Goal: Task Accomplishment & Management: Complete application form

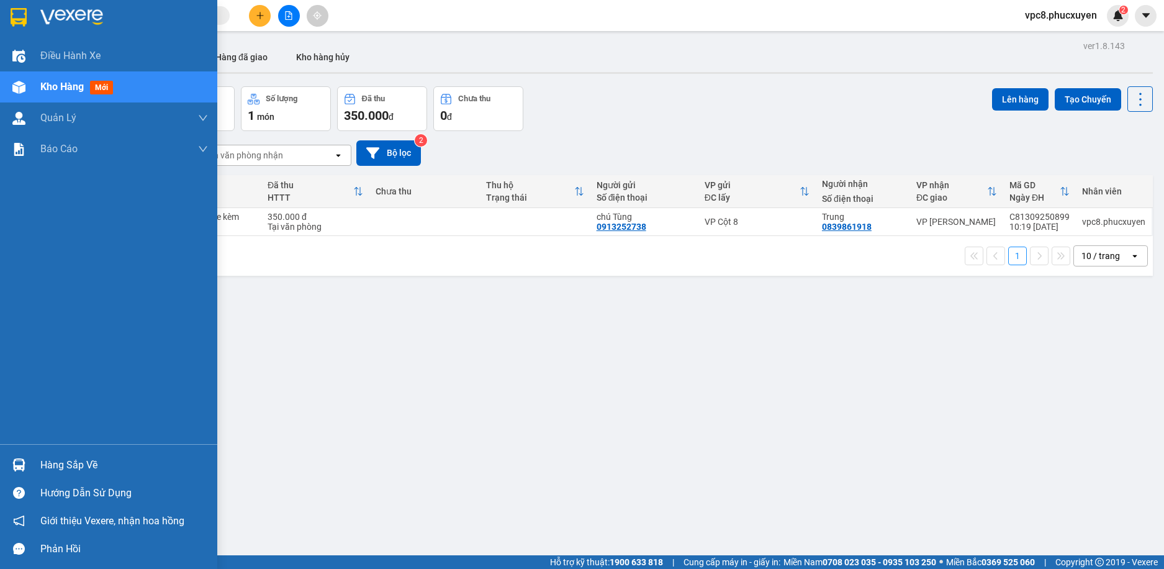
click at [22, 462] on img at bounding box center [18, 464] width 13 height 13
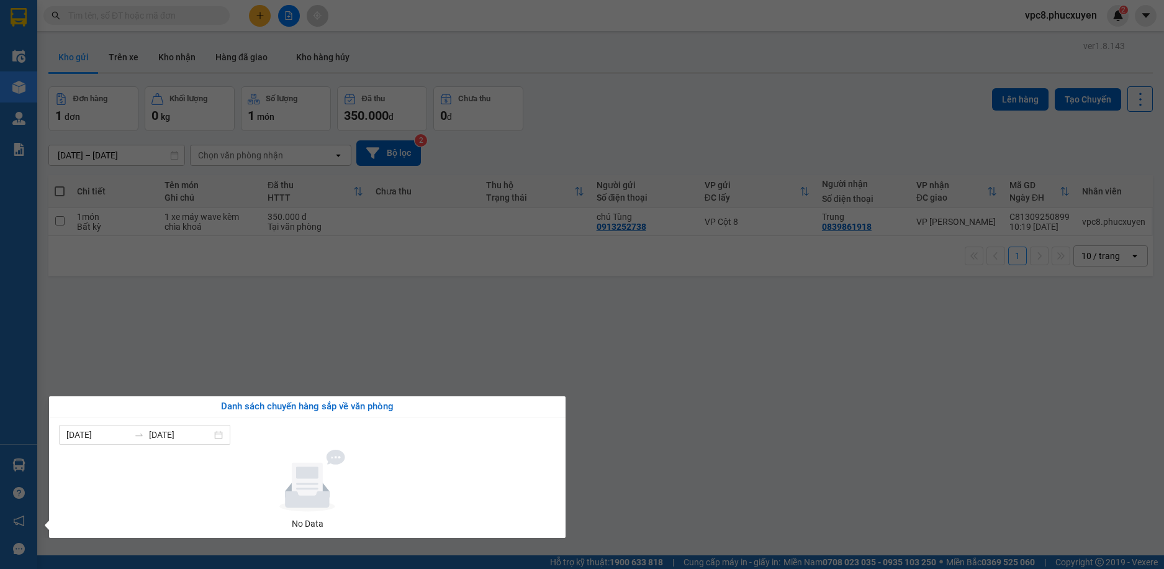
drag, startPoint x: 494, startPoint y: 284, endPoint x: 431, endPoint y: 158, distance: 141.0
click at [492, 279] on section "Kết quả tìm kiếm ( 0 ) Bộ lọc No Data vpc8.phucxuyen 2 Điều hành xe Kho hàng mớ…" at bounding box center [582, 284] width 1164 height 569
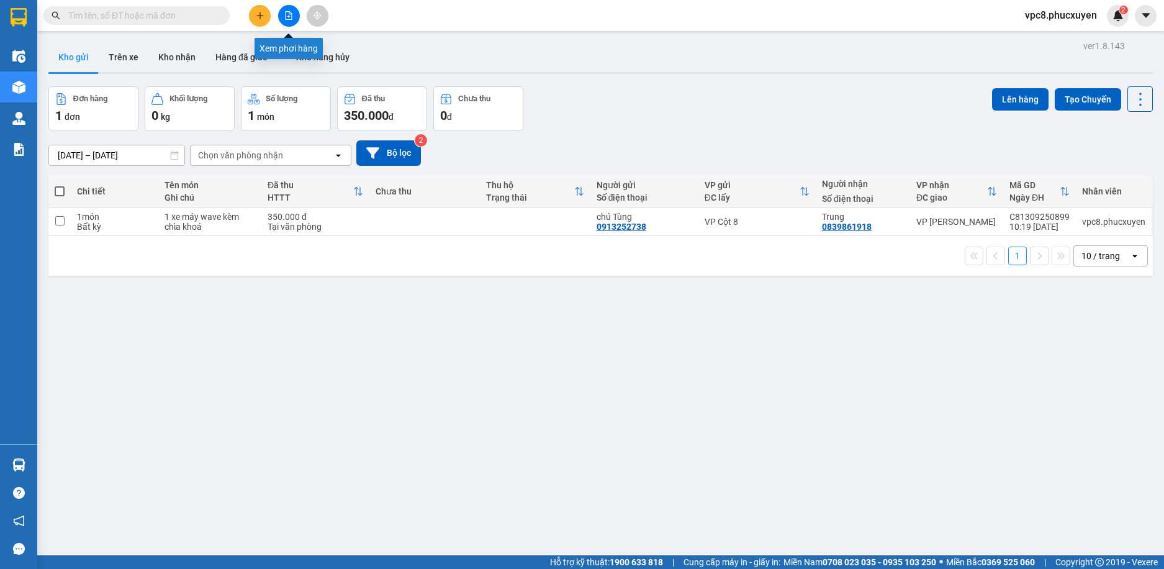
click at [287, 21] on button at bounding box center [289, 16] width 22 height 22
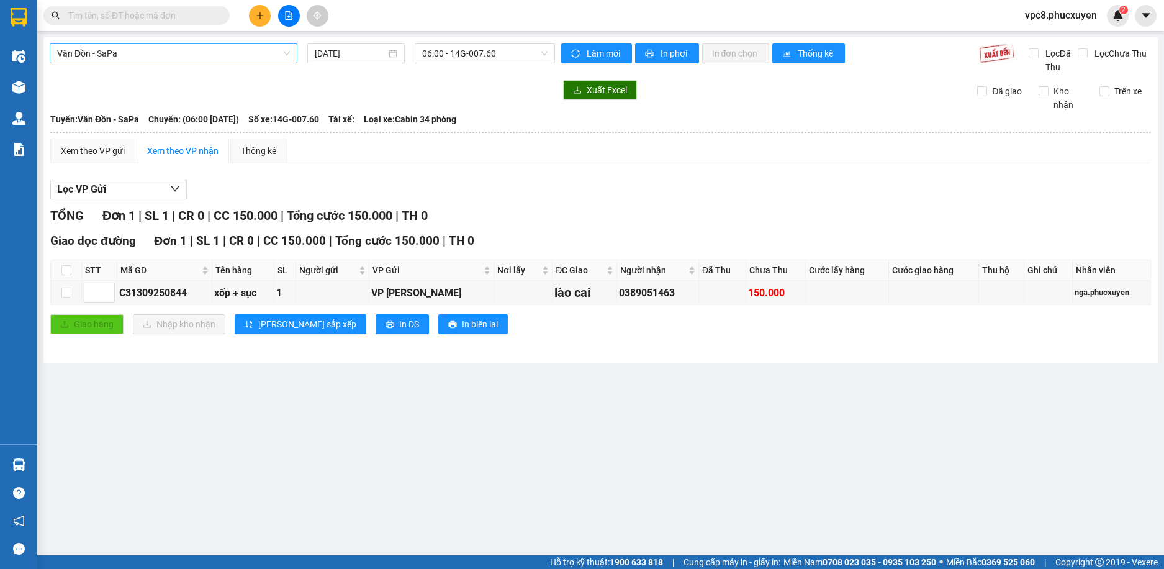
click at [225, 49] on span "Vân Đồn - SaPa" at bounding box center [173, 53] width 233 height 19
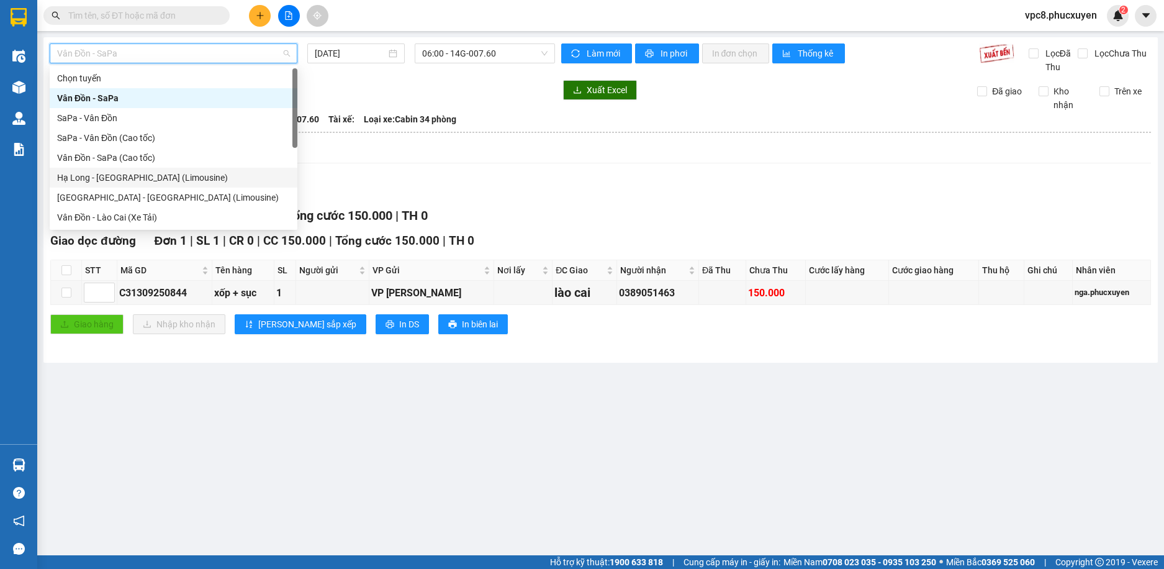
click at [222, 181] on div "Hạ Long - [GEOGRAPHIC_DATA] (Limousine)" at bounding box center [173, 178] width 233 height 14
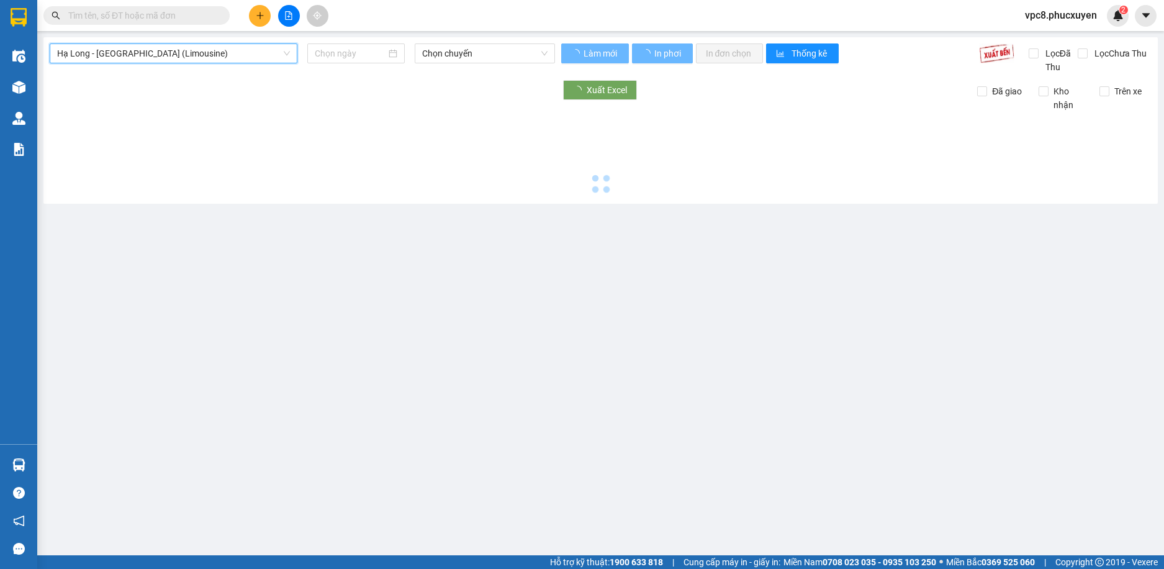
type input "[DATE]"
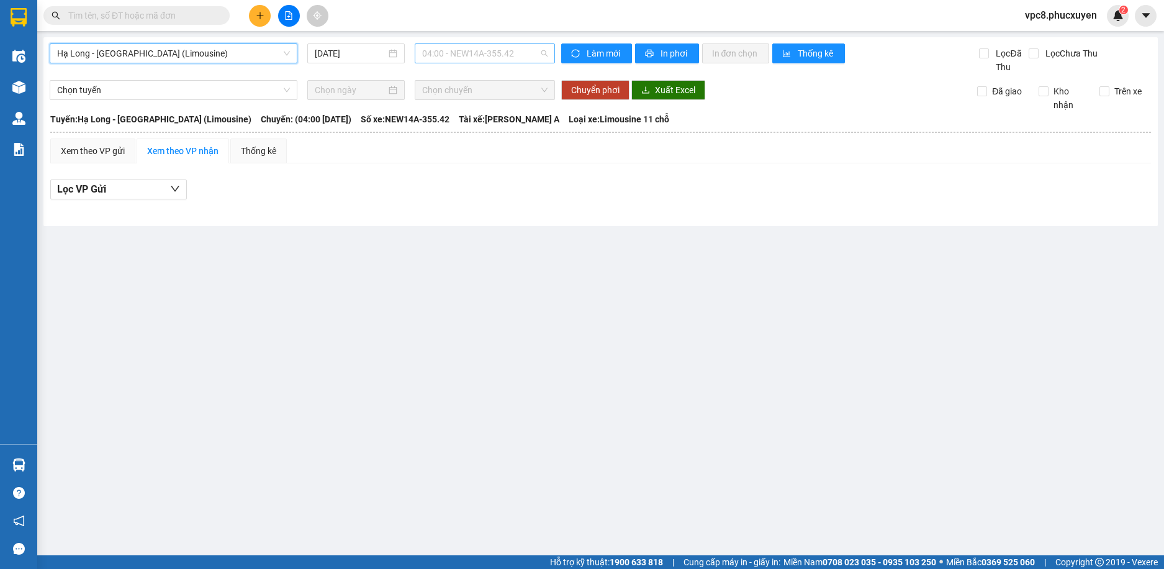
click at [479, 53] on span "04:00 - NEW14A-355.42" at bounding box center [484, 53] width 125 height 19
type input "0273"
click at [475, 57] on input "0273" at bounding box center [480, 53] width 117 height 19
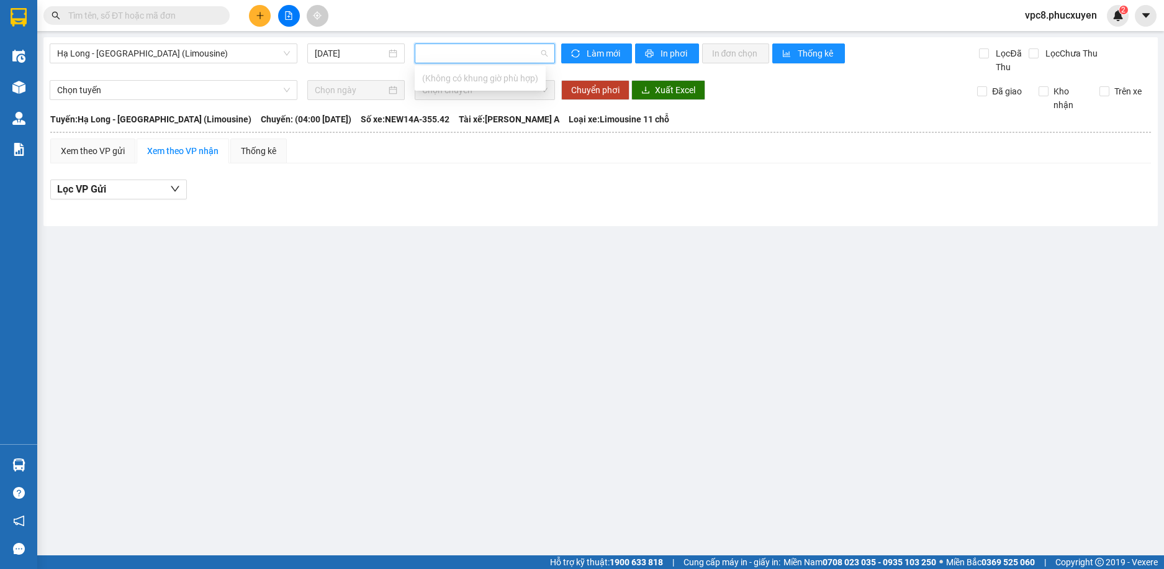
type input "="
type input "2073"
click at [474, 96] on div "14:01 - 14B-020.73" at bounding box center [470, 98] width 97 height 14
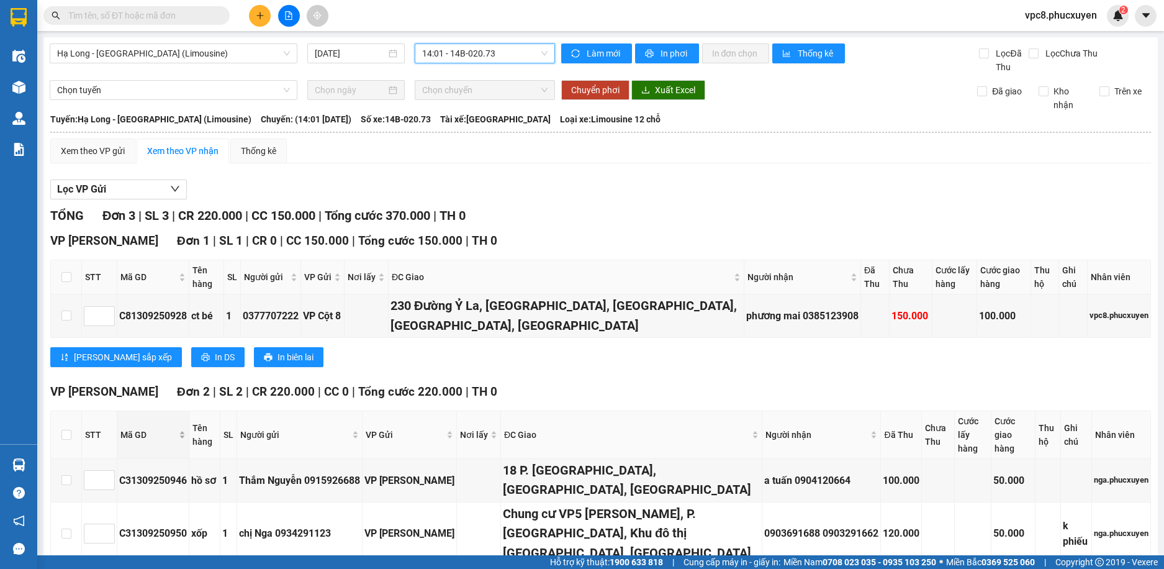
scroll to position [22, 0]
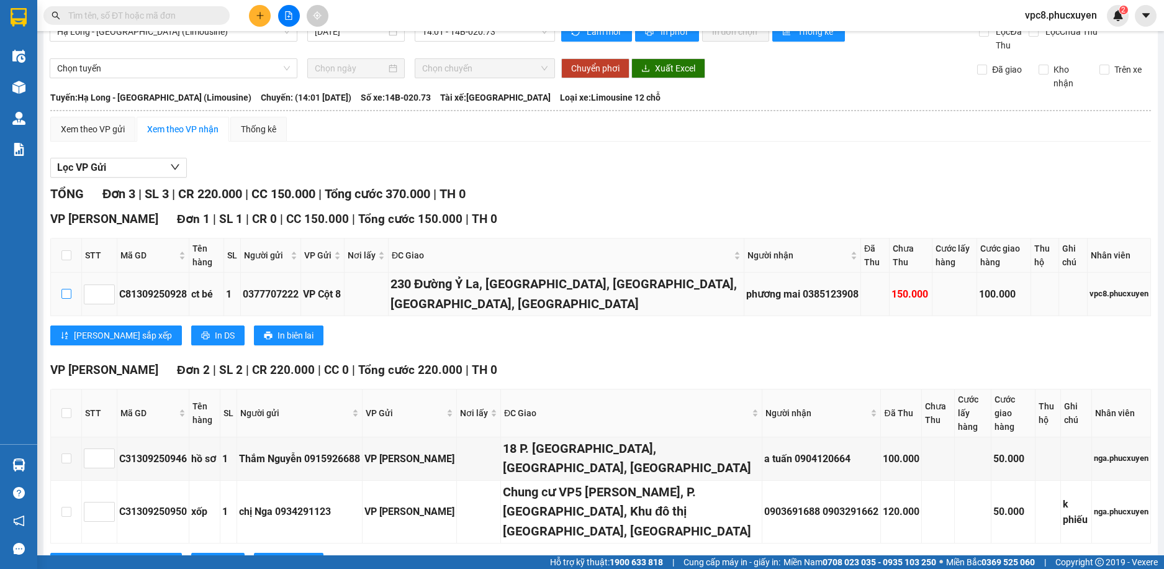
click at [68, 291] on input "checkbox" at bounding box center [66, 294] width 10 height 10
checkbox input "true"
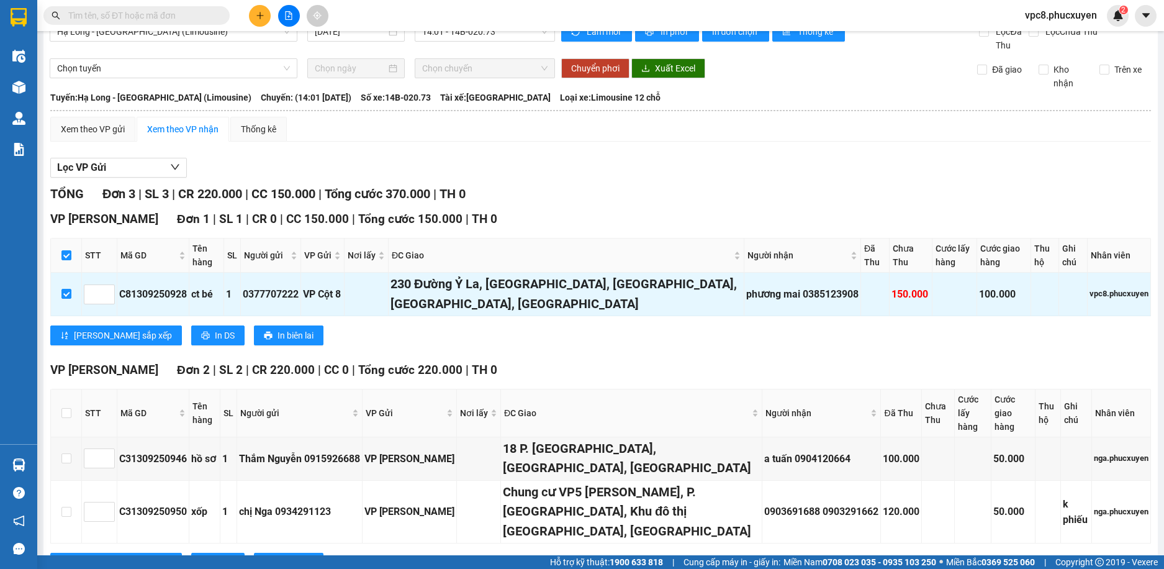
click at [111, 115] on th at bounding box center [601, 110] width 1102 height 11
click at [121, 127] on div "Xem theo VP gửi" at bounding box center [93, 129] width 64 height 14
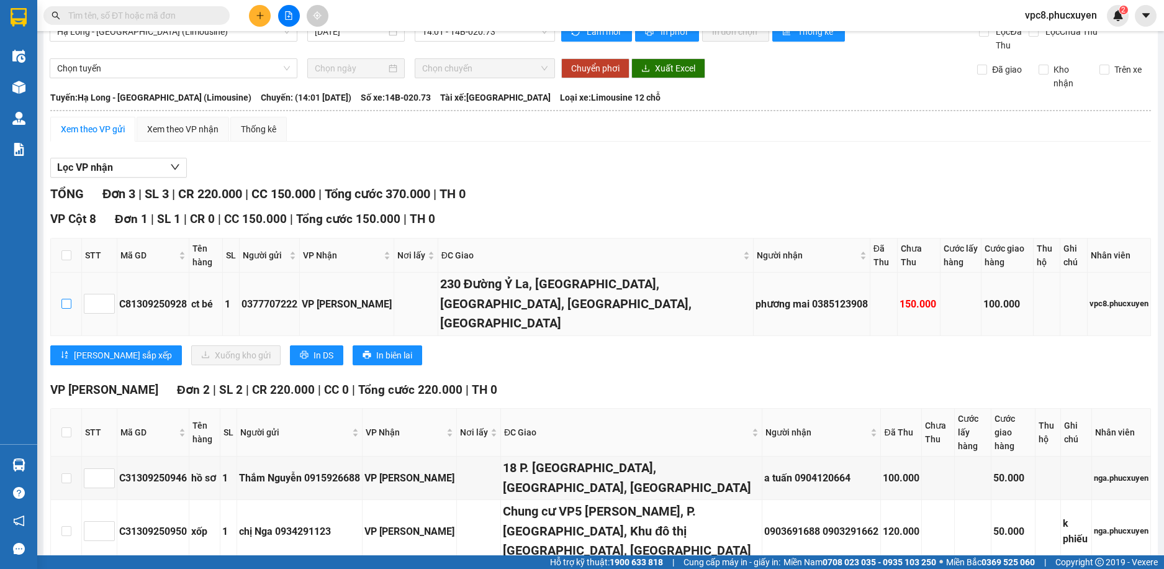
click at [66, 299] on input "checkbox" at bounding box center [66, 304] width 10 height 10
checkbox input "true"
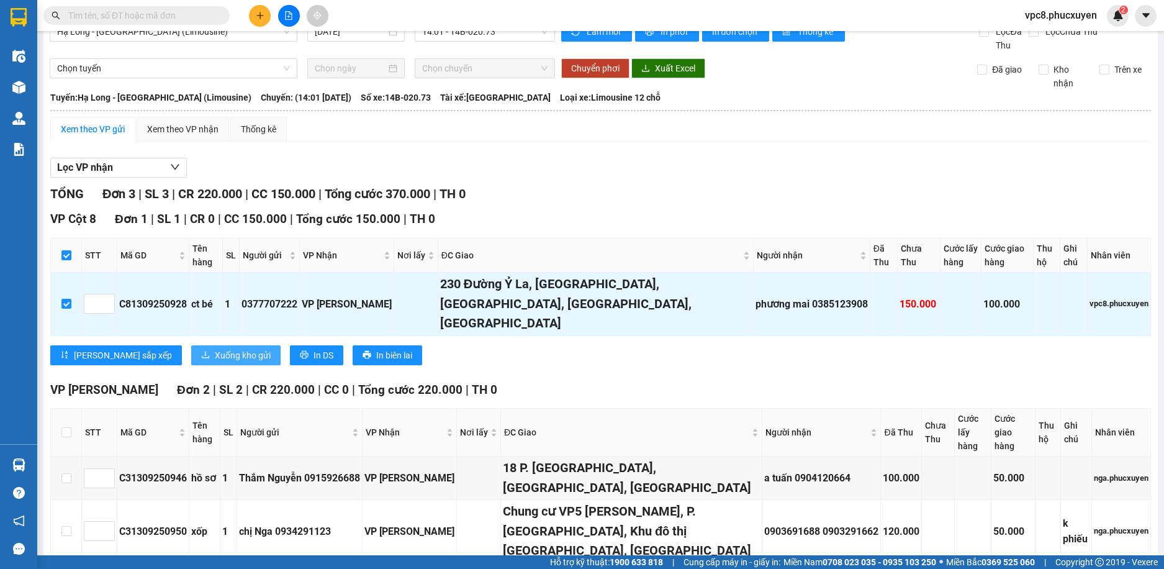
click at [215, 348] on span "Xuống kho gửi" at bounding box center [243, 355] width 56 height 14
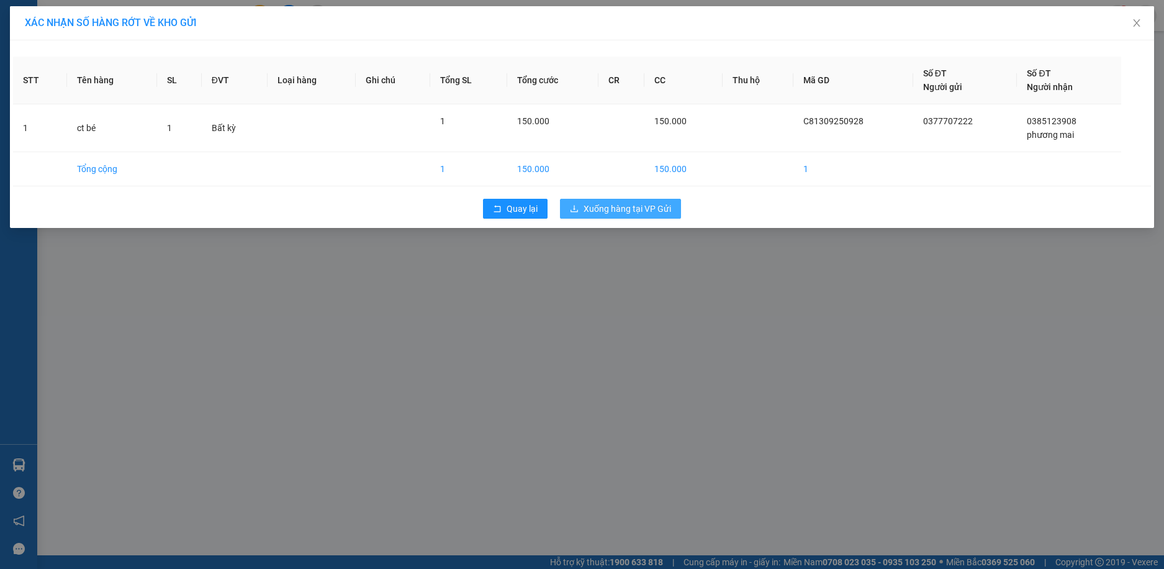
click at [601, 209] on span "Xuống hàng tại VP Gửi" at bounding box center [628, 209] width 88 height 14
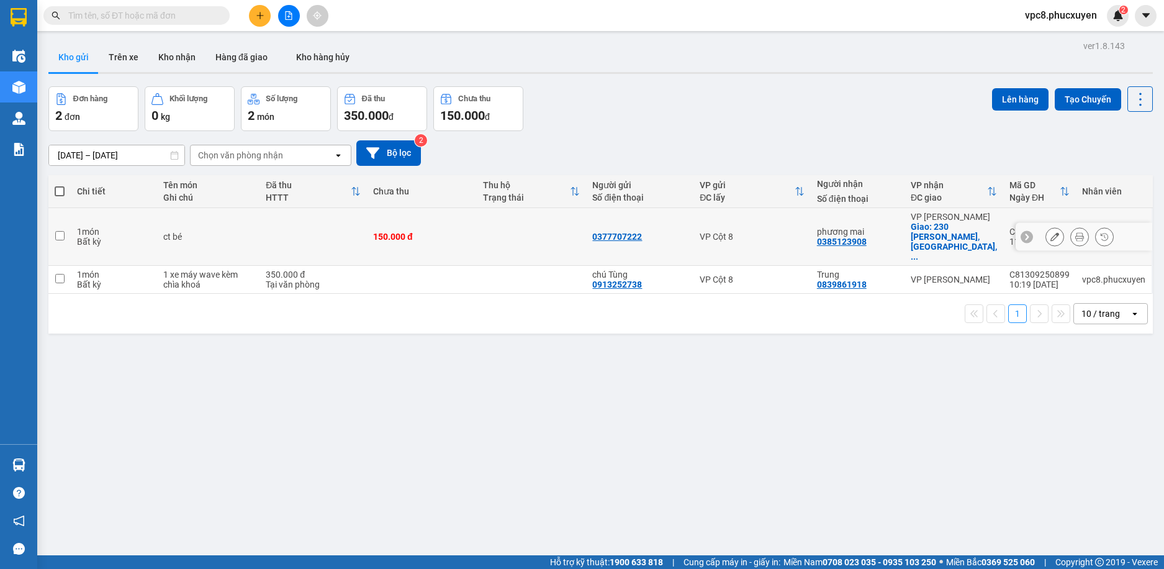
click at [551, 236] on td at bounding box center [532, 237] width 110 height 58
checkbox input "true"
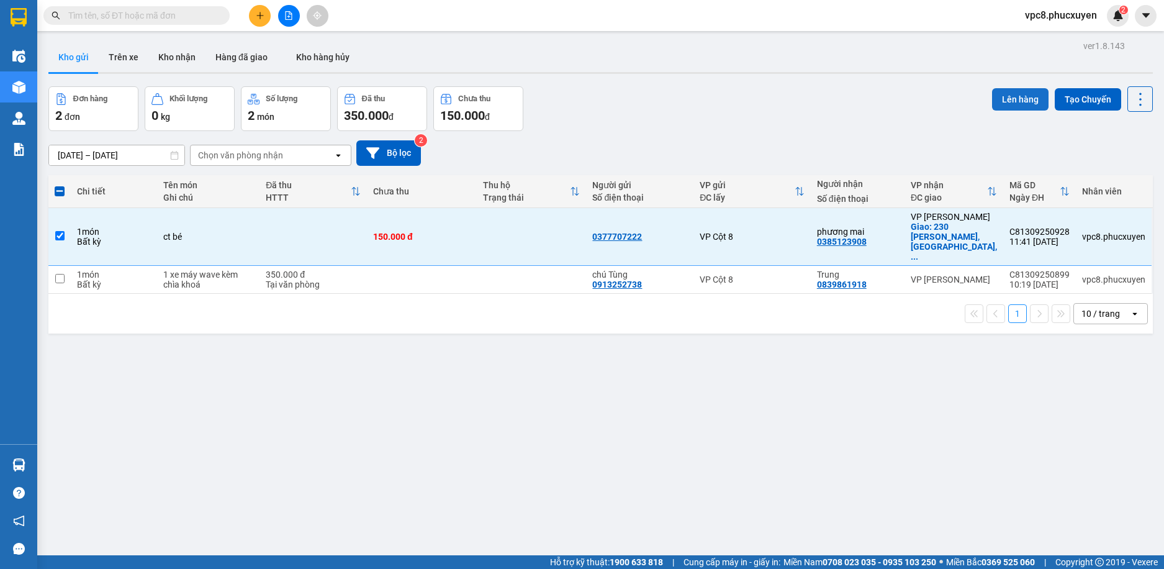
click at [1009, 97] on button "Lên hàng" at bounding box center [1020, 99] width 56 height 22
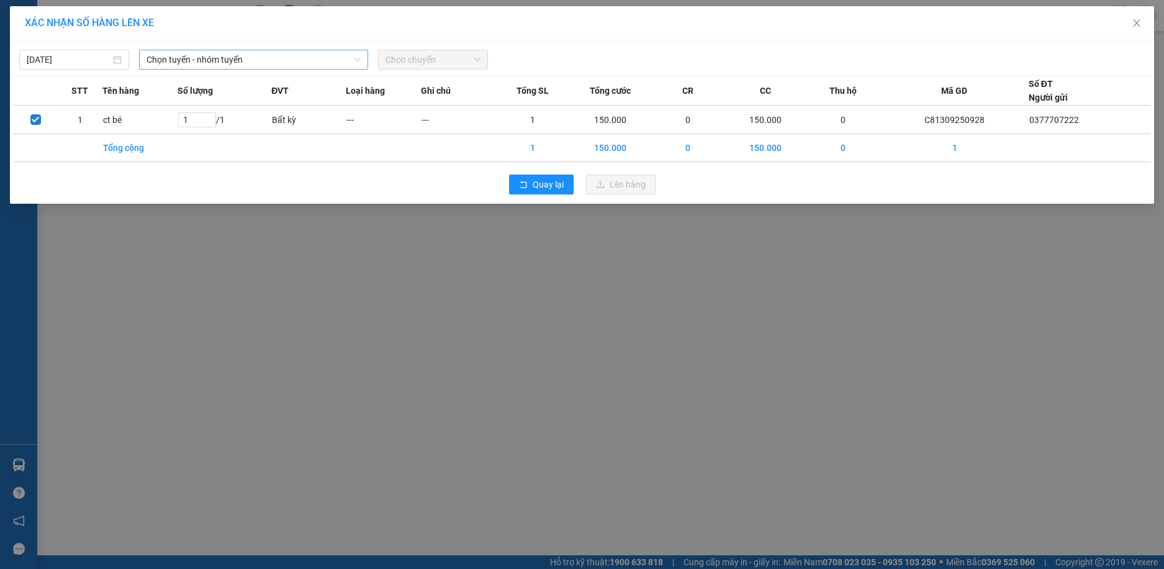
click at [354, 60] on icon "down" at bounding box center [357, 59] width 7 height 7
drag, startPoint x: 225, startPoint y: 64, endPoint x: 243, endPoint y: 150, distance: 88.2
click at [226, 64] on span "Chọn tuyến - nhóm tuyến" at bounding box center [254, 59] width 214 height 19
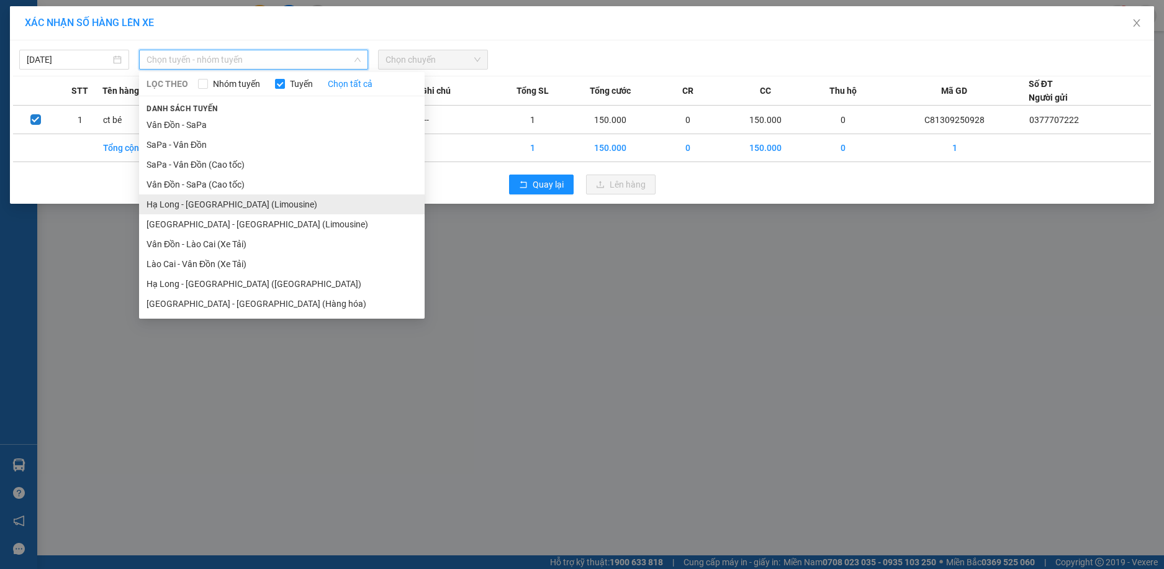
click at [259, 205] on li "Hạ Long - [GEOGRAPHIC_DATA] (Limousine)" at bounding box center [282, 204] width 286 height 20
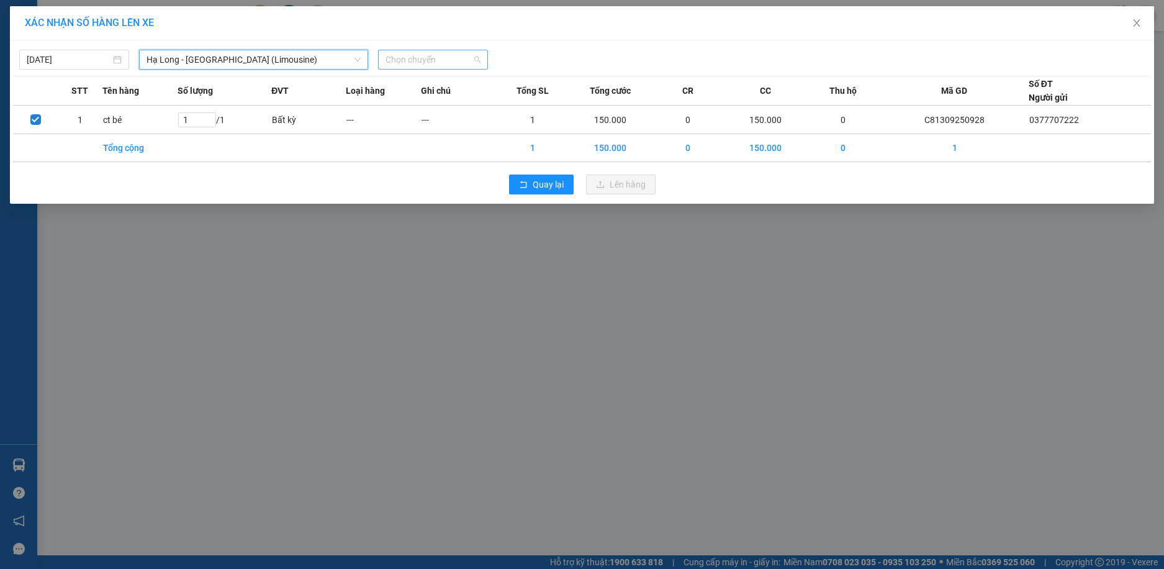
click at [402, 58] on span "Chọn chuyến" at bounding box center [433, 59] width 95 height 19
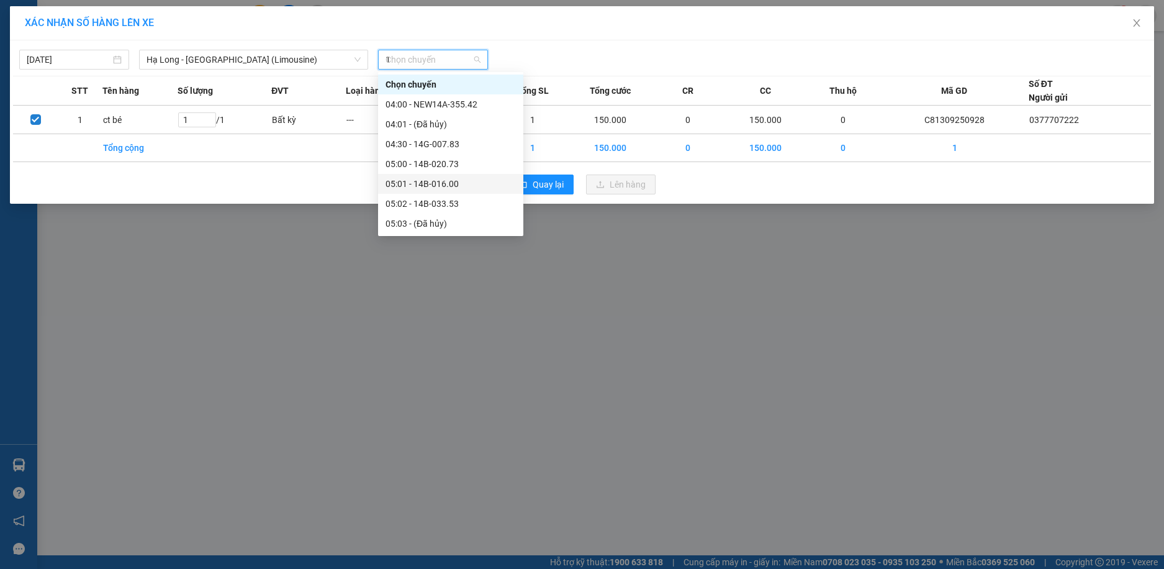
type input "14"
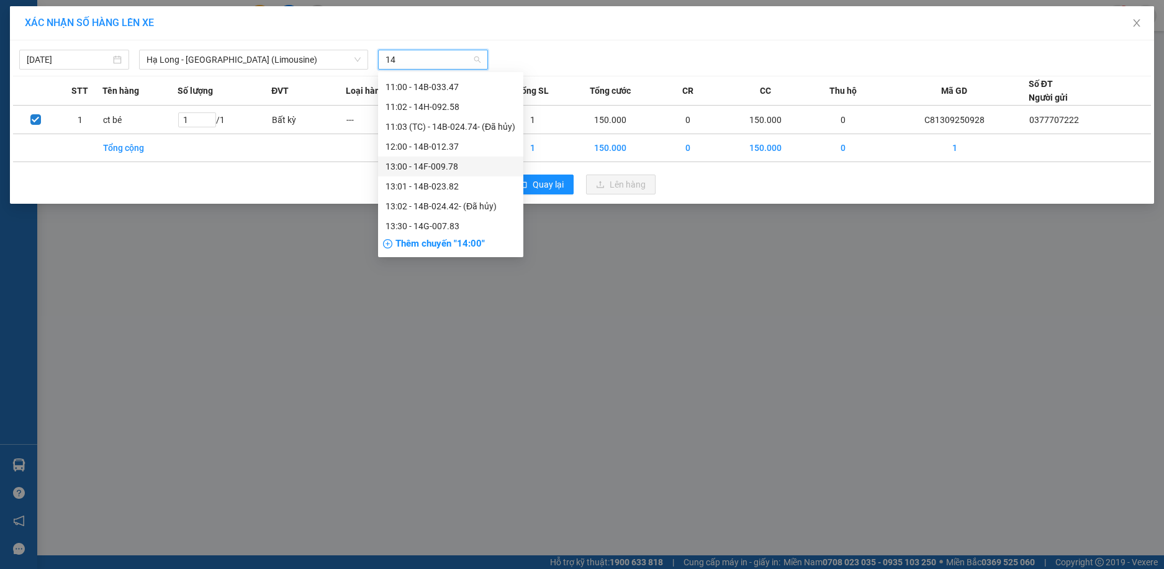
scroll to position [559, 0]
click at [490, 118] on div "14:00 - NEW14A-355.42" at bounding box center [451, 122] width 130 height 14
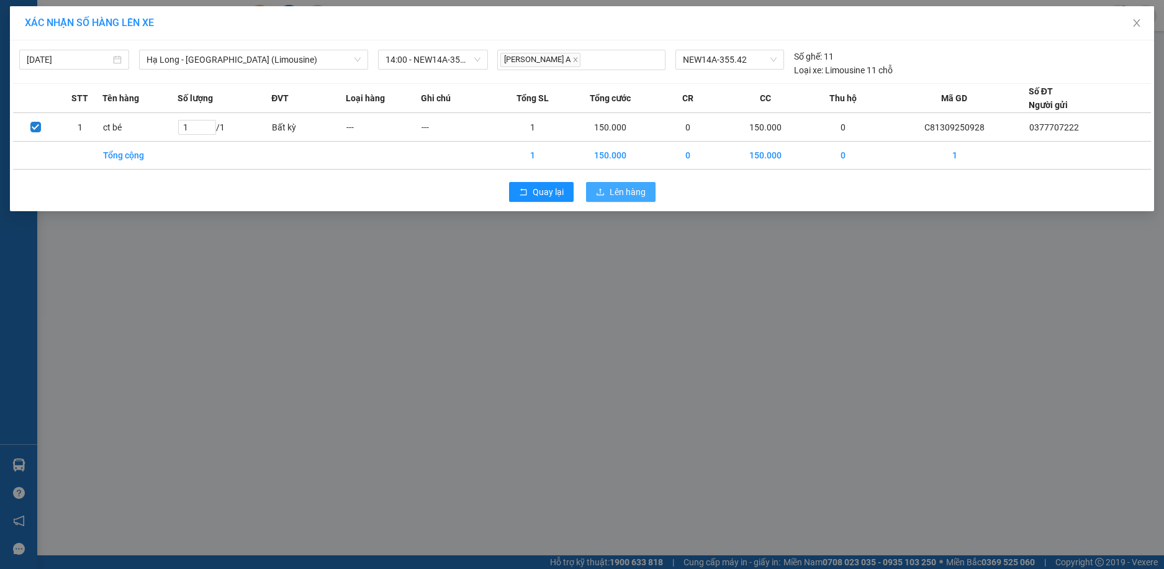
click at [628, 196] on span "Lên hàng" at bounding box center [628, 192] width 36 height 14
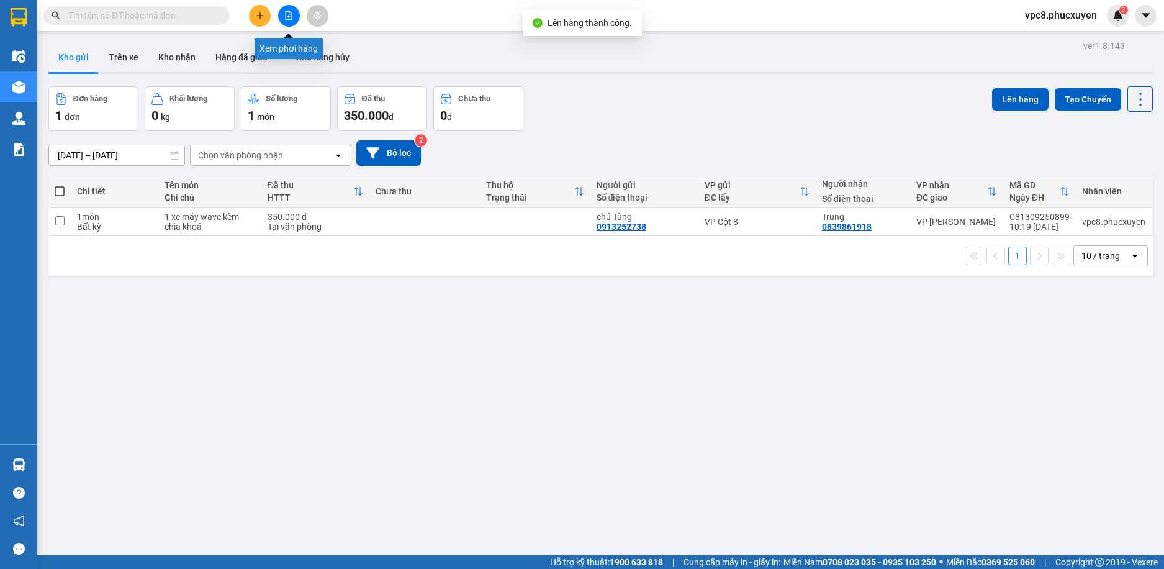
click at [294, 18] on button at bounding box center [289, 16] width 22 height 22
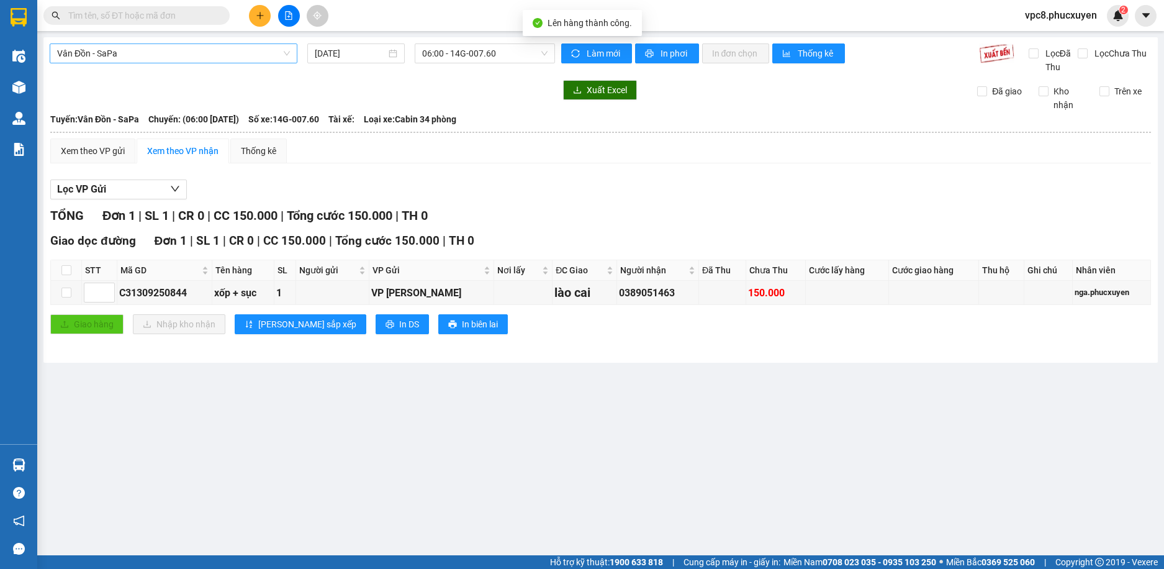
click at [269, 55] on span "Vân Đồn - SaPa" at bounding box center [173, 53] width 233 height 19
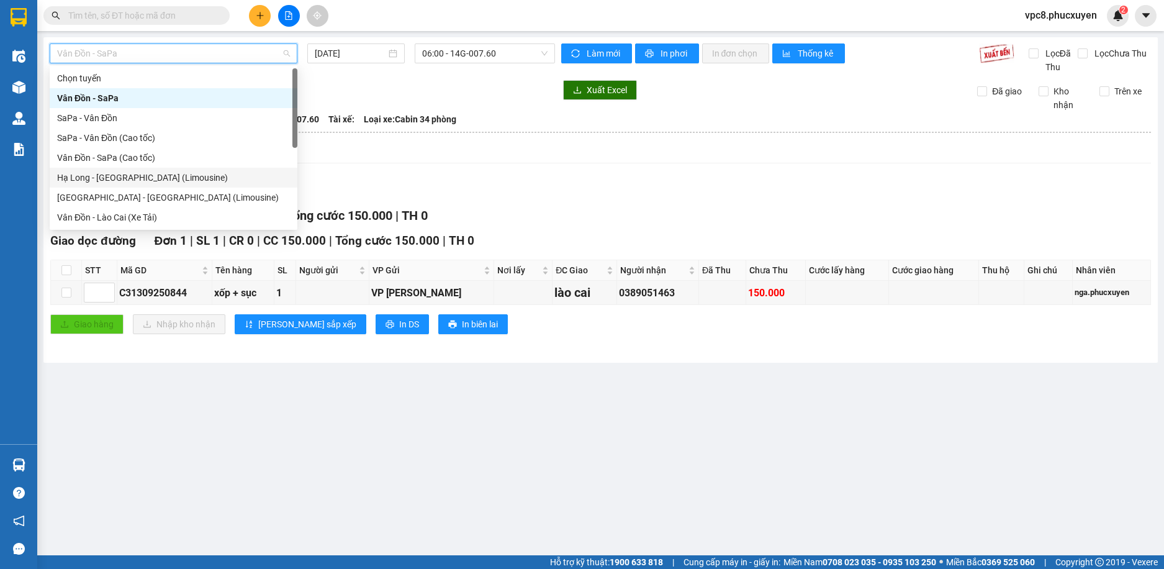
click at [241, 168] on div "Hạ Long - [GEOGRAPHIC_DATA] (Limousine)" at bounding box center [174, 178] width 248 height 20
type input "[DATE]"
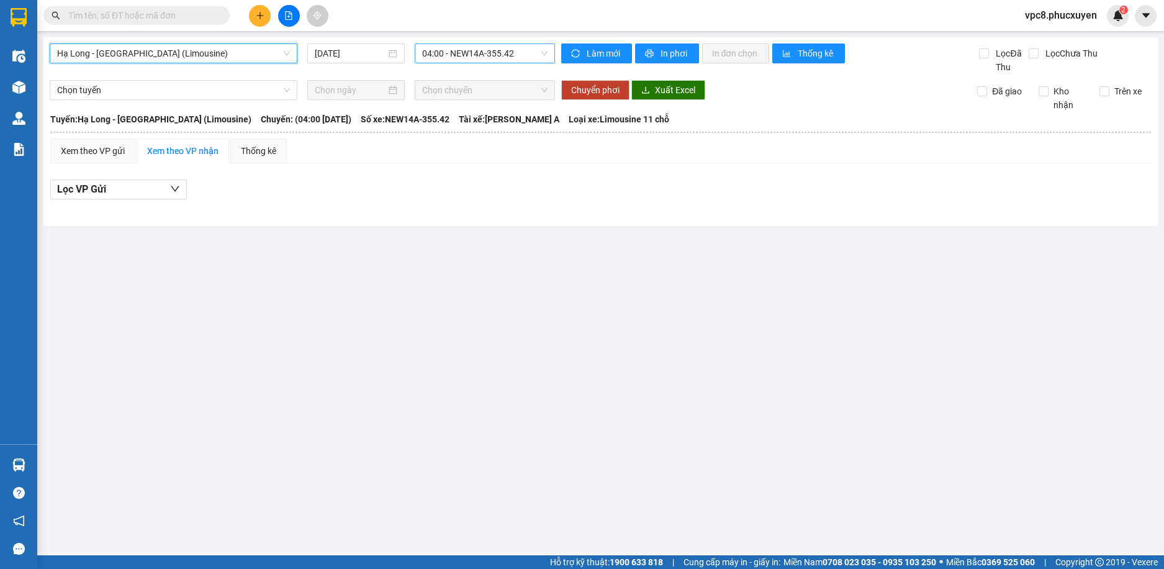
click at [463, 55] on span "04:00 - NEW14A-355.42" at bounding box center [484, 53] width 125 height 19
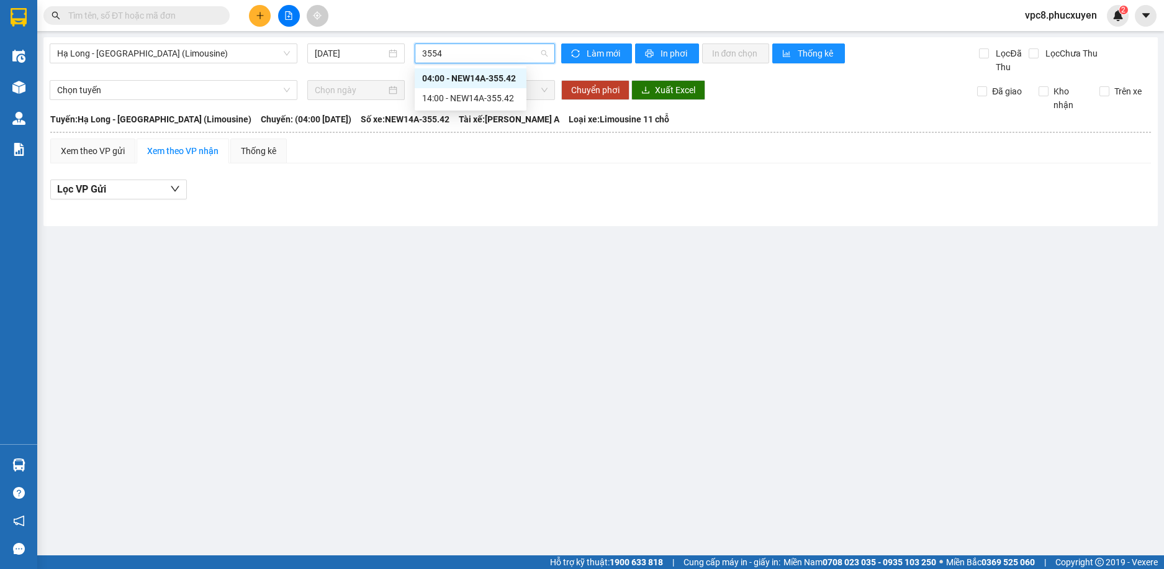
type input "35542"
click at [486, 95] on div "14:00 - NEW14A-355.42" at bounding box center [470, 98] width 97 height 14
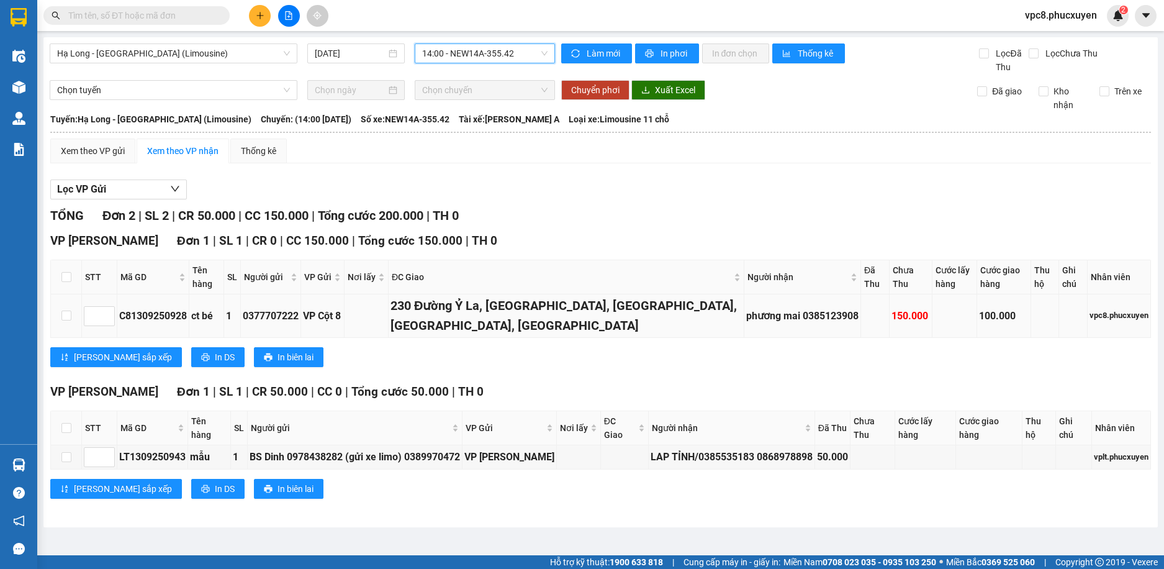
click at [166, 318] on div "C81309250928" at bounding box center [153, 316] width 68 height 16
copy div "C81309250928"
click at [211, 20] on input "text" at bounding box center [141, 16] width 147 height 14
paste input "C81309250928"
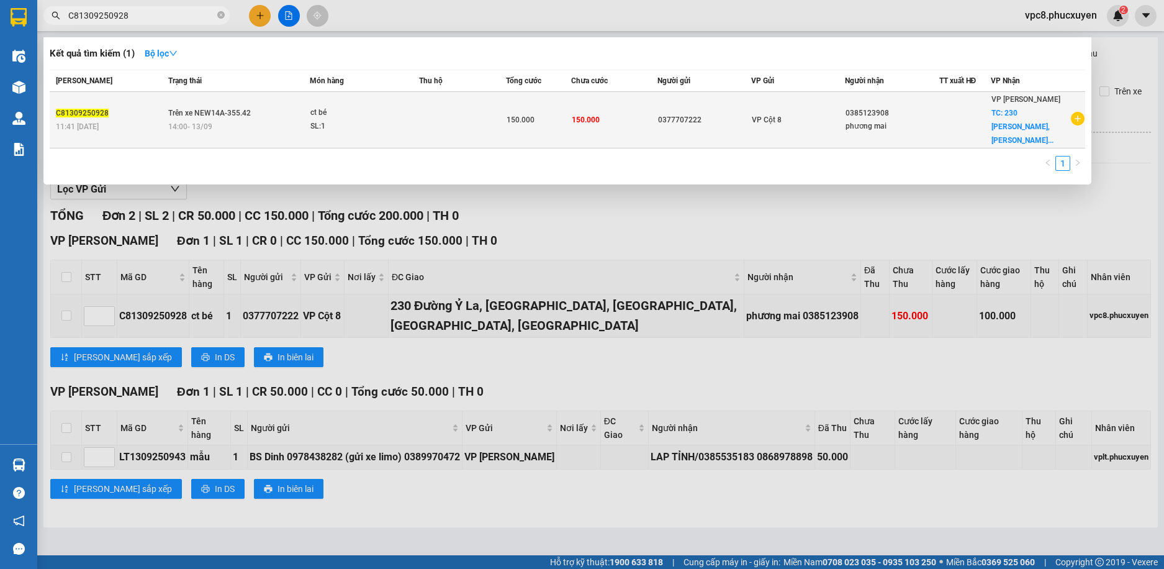
type input "C81309250928"
click at [572, 115] on span "150.000" at bounding box center [586, 119] width 28 height 9
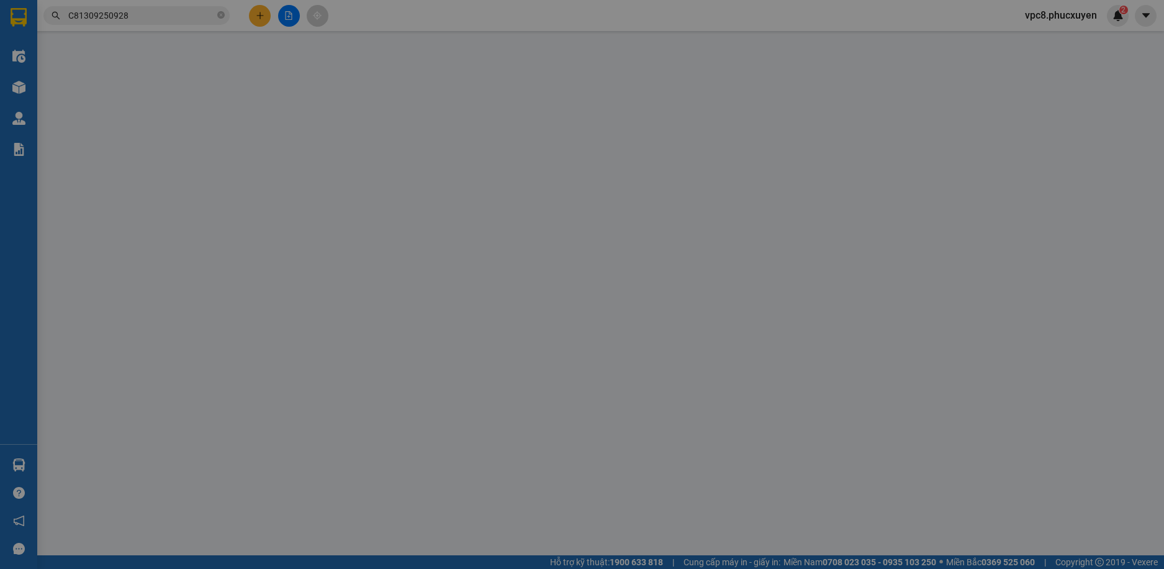
type input "0377707222"
type input "0385123908"
type input "phương mai"
checkbox input "true"
type input "230 Đường Ỷ La, [GEOGRAPHIC_DATA], [GEOGRAPHIC_DATA], [GEOGRAPHIC_DATA], [GEOGR…"
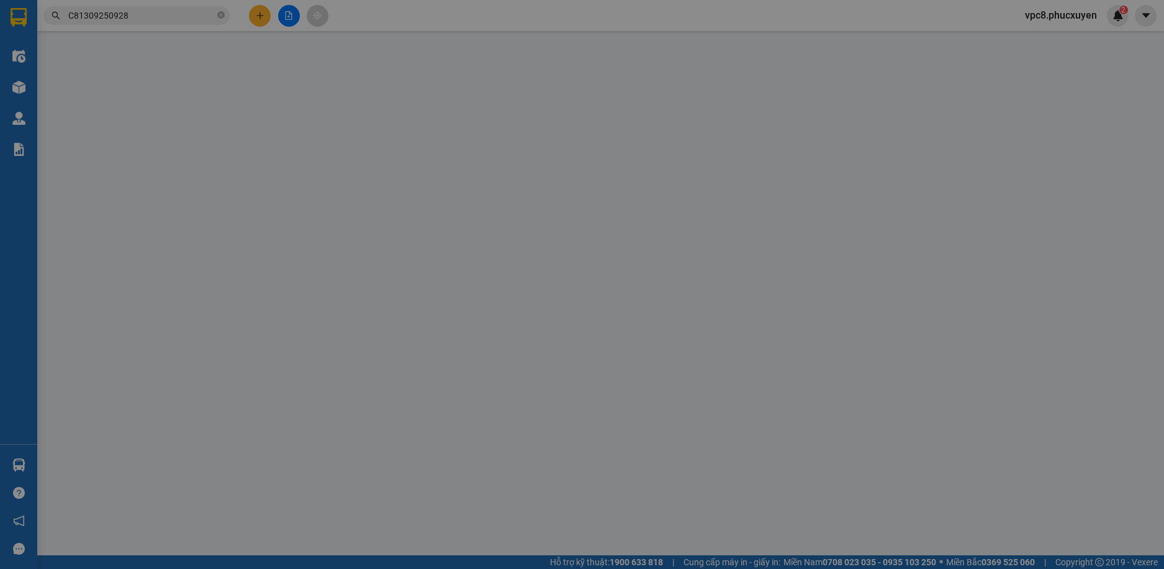
type input "150.000"
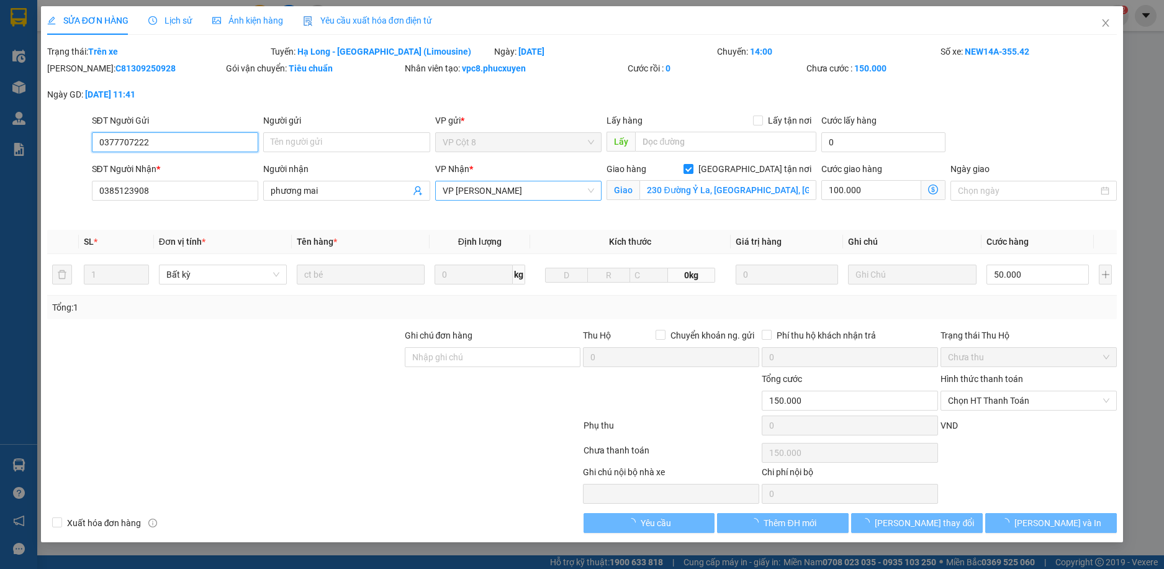
click at [557, 189] on span "VP [PERSON_NAME]" at bounding box center [519, 190] width 152 height 19
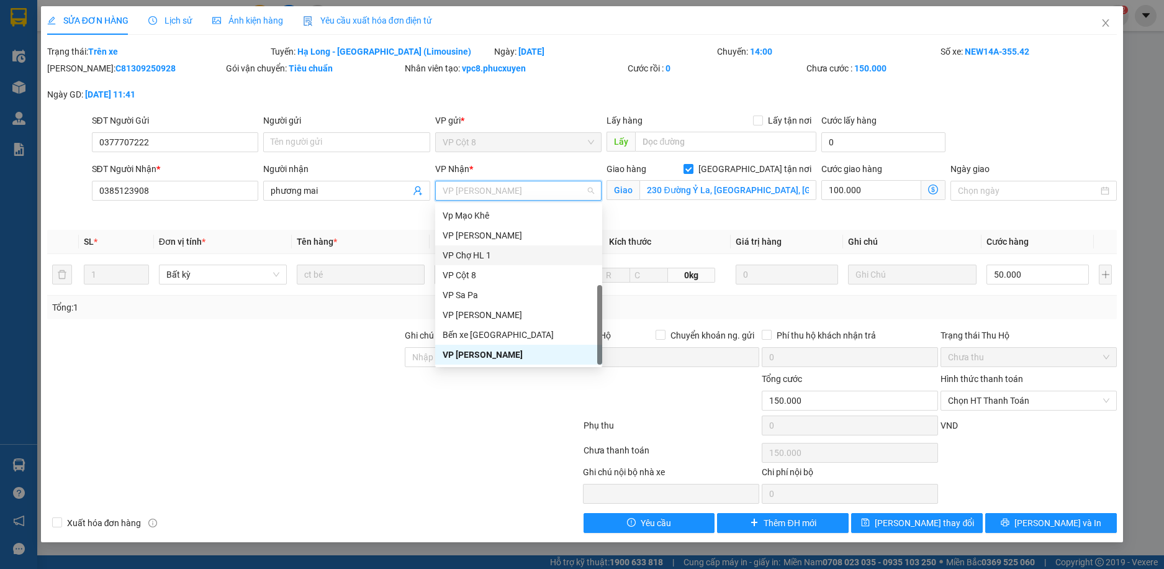
scroll to position [199, 0]
click at [547, 356] on div "VP Dọc đường" at bounding box center [519, 355] width 152 height 14
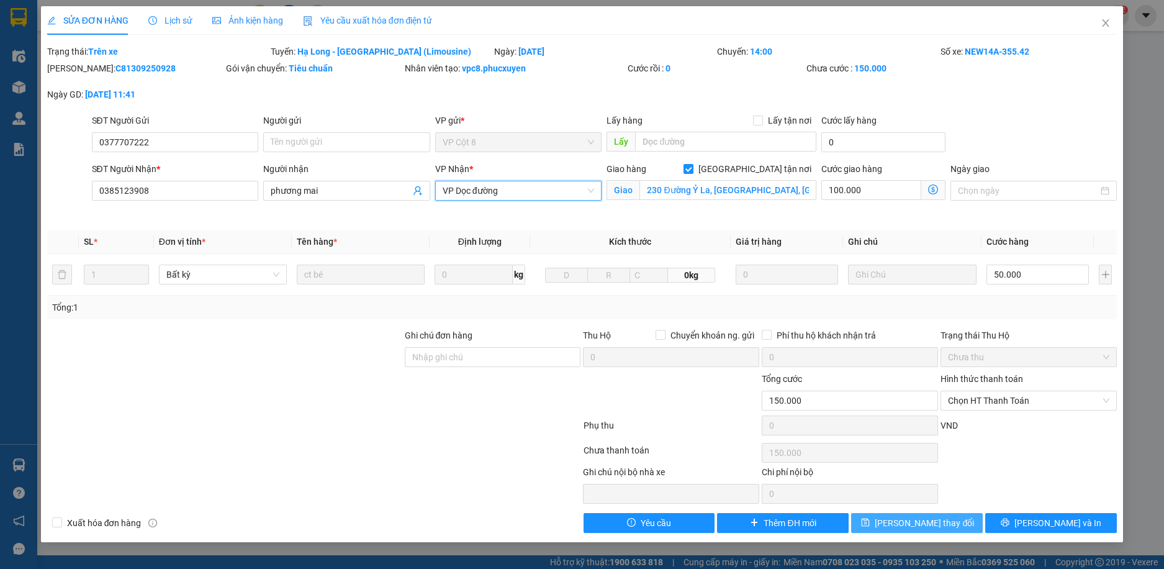
click at [941, 521] on span "[PERSON_NAME] thay đổi" at bounding box center [924, 523] width 99 height 14
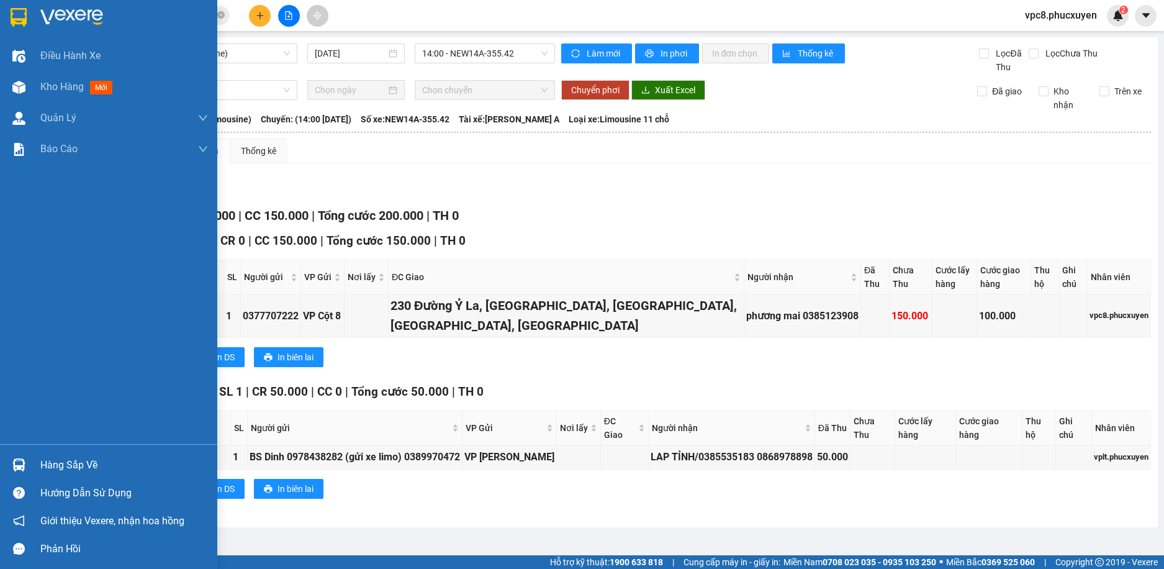
click at [16, 463] on img at bounding box center [18, 464] width 13 height 13
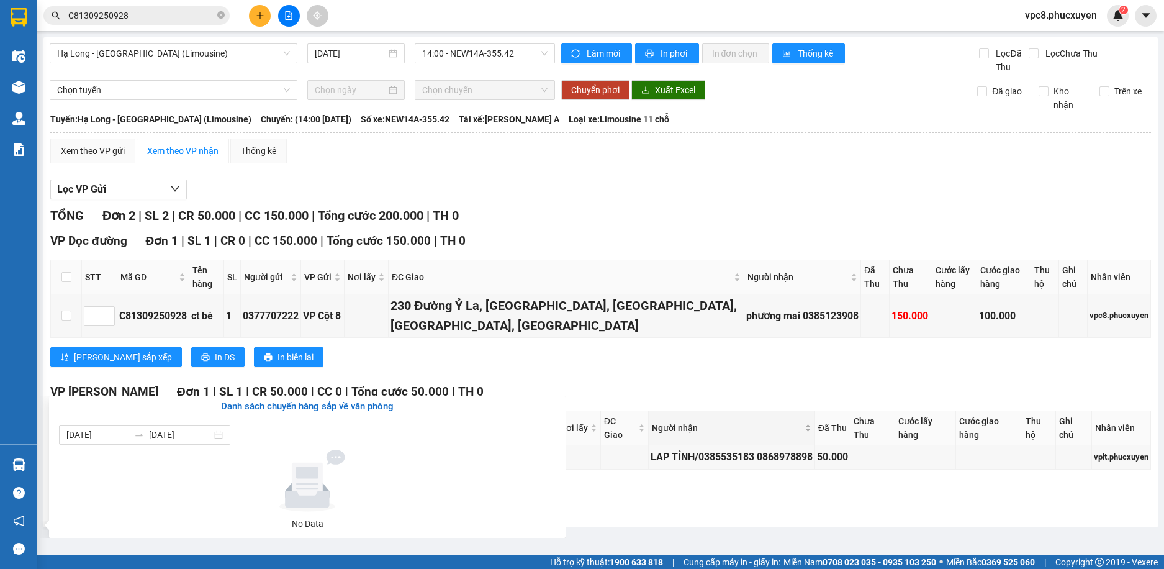
click at [675, 423] on section "Kết quả tìm kiếm ( 1 ) Bộ lọc Mã ĐH Trạng thái Món hàng Thu hộ Tổng cước Chưa c…" at bounding box center [582, 284] width 1164 height 569
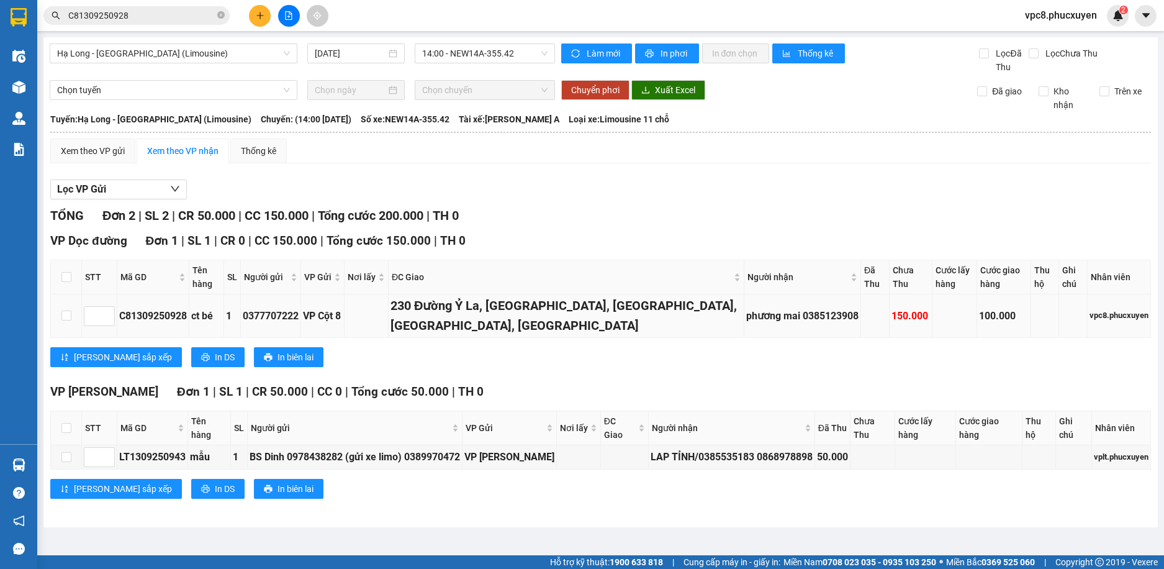
click at [156, 315] on div "C81309250928" at bounding box center [153, 316] width 68 height 16
click at [181, 25] on div "Kết quả tìm kiếm ( 1 ) Bộ lọc Mã ĐH Trạng thái Món hàng Thu hộ Tổng cước Chưa c…" at bounding box center [121, 16] width 242 height 22
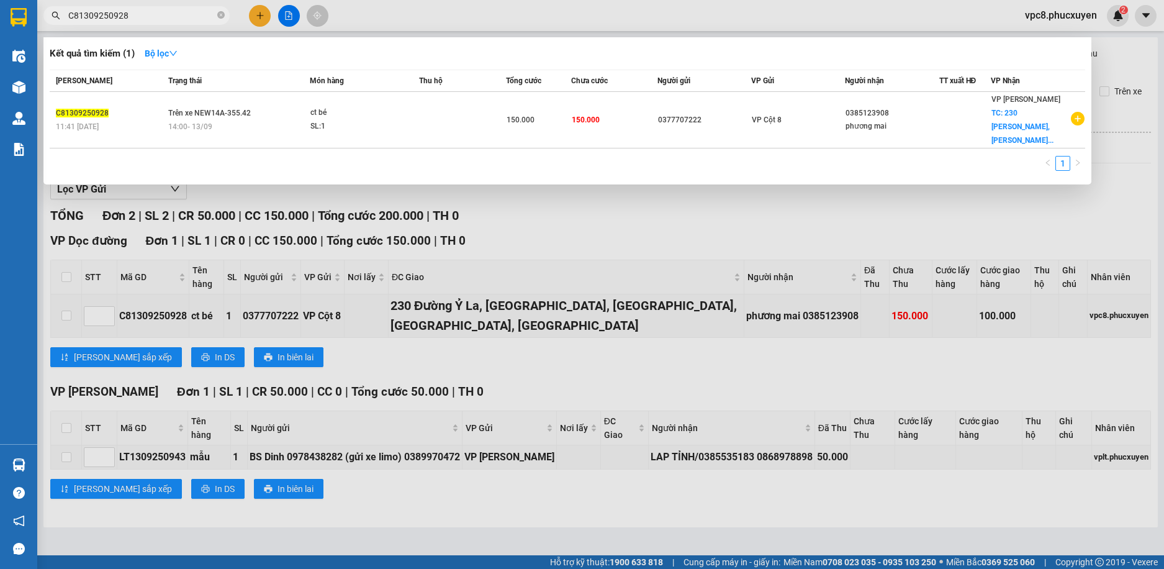
click at [185, 20] on input "C81309250928" at bounding box center [141, 16] width 147 height 14
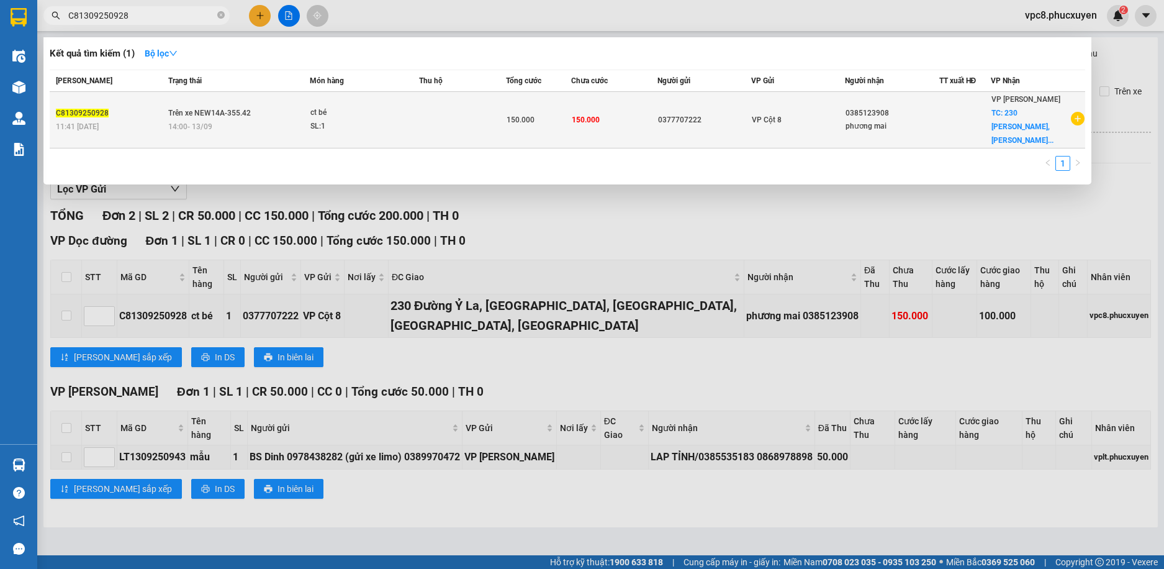
click at [239, 109] on span "Trên xe NEW14A-355.42" at bounding box center [209, 113] width 83 height 9
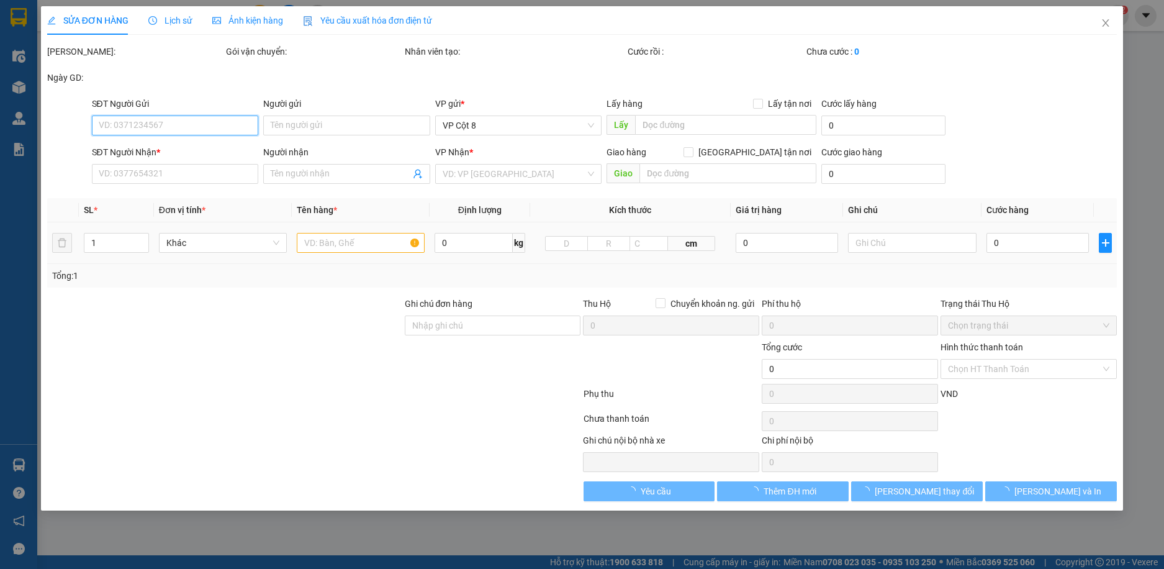
type input "0377707222"
type input "0385123908"
type input "phương mai"
checkbox input "true"
type input "230 Đường Ỷ La, [GEOGRAPHIC_DATA], [GEOGRAPHIC_DATA], [GEOGRAPHIC_DATA], [GEOGR…"
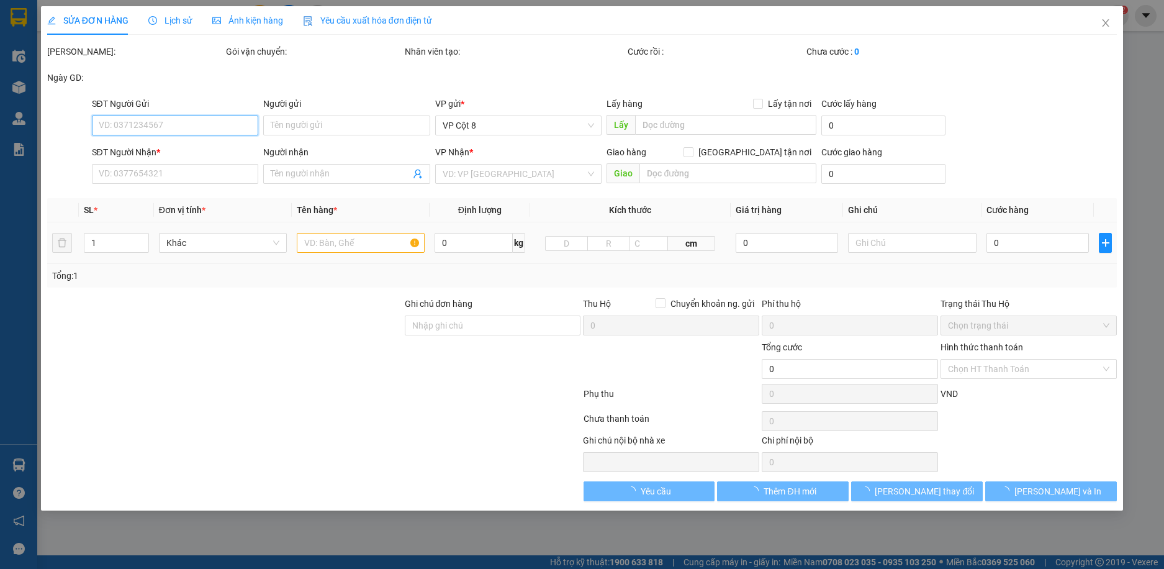
type input "150.000"
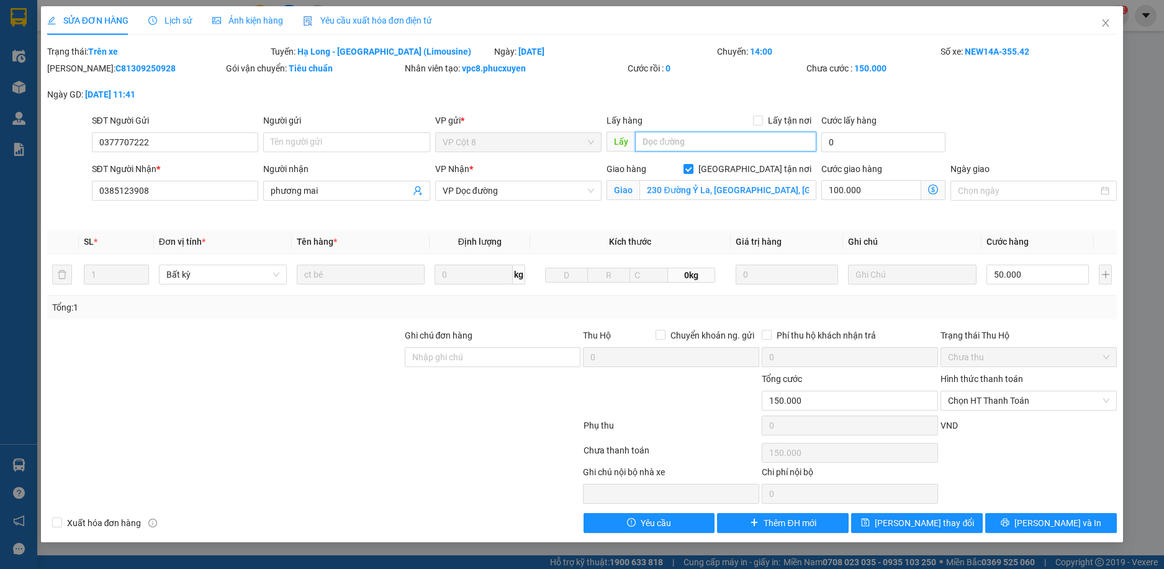
click at [705, 145] on input "text" at bounding box center [725, 142] width 181 height 20
type input "thu tiền lxe dũng A"
click at [944, 522] on span "[PERSON_NAME] thay đổi" at bounding box center [924, 523] width 99 height 14
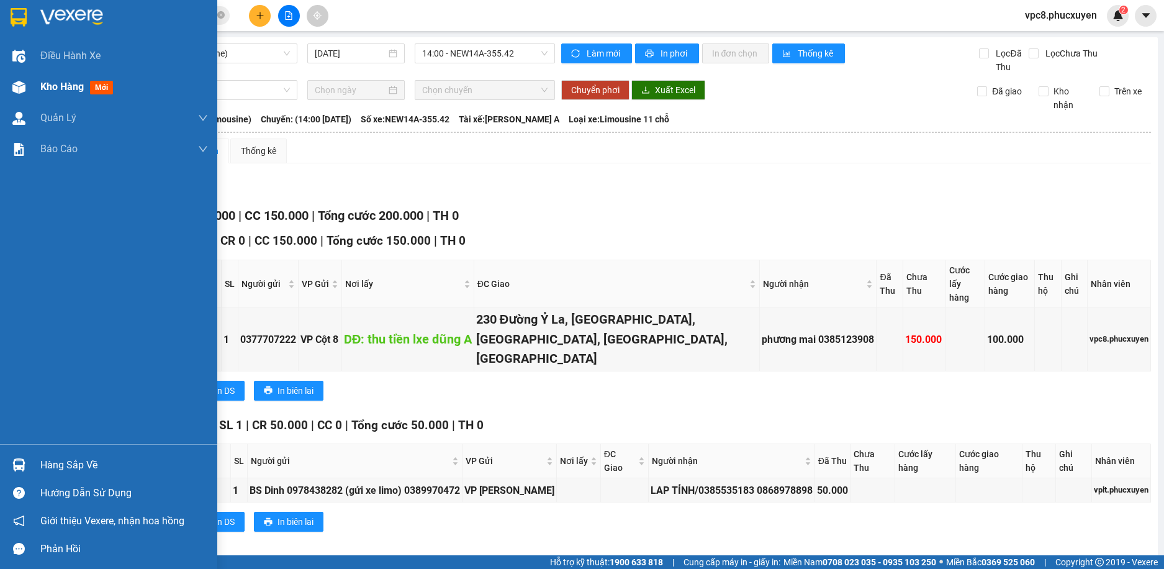
click at [16, 94] on div at bounding box center [19, 87] width 22 height 22
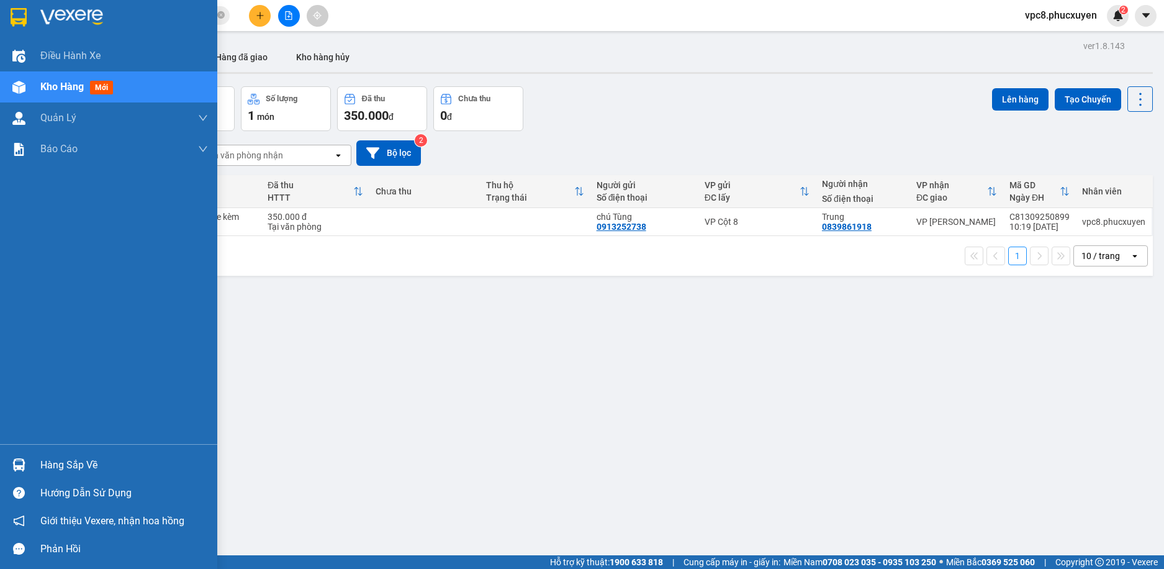
click at [34, 474] on div "Hàng sắp về" at bounding box center [108, 465] width 217 height 28
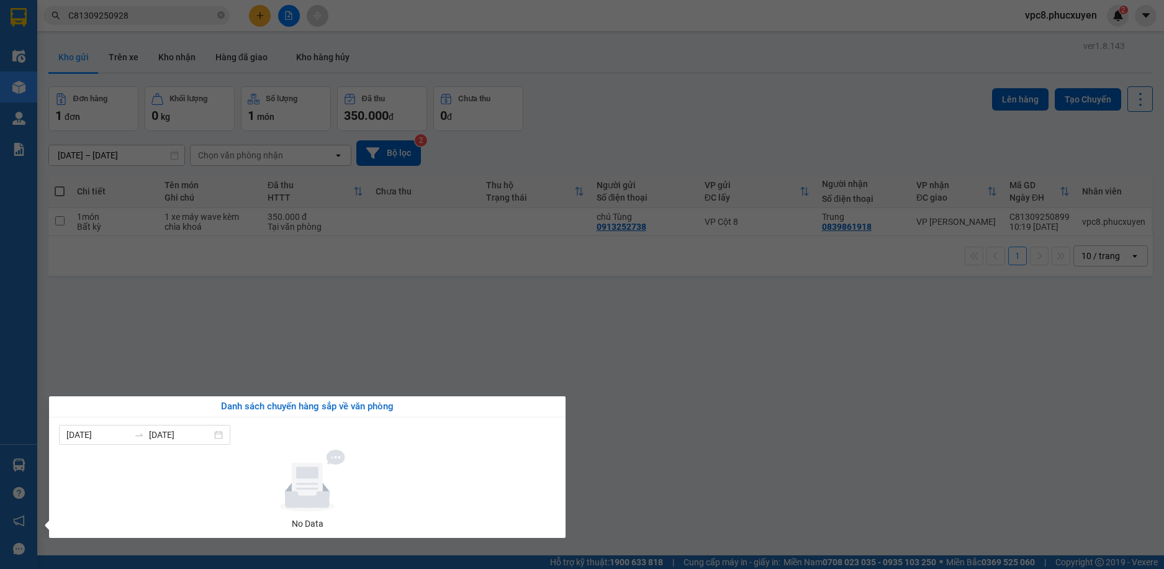
click at [303, 261] on section "Kết quả tìm kiếm ( 1 ) Bộ lọc Mã ĐH Trạng thái Món hàng Thu hộ Tổng cước Chưa c…" at bounding box center [582, 284] width 1164 height 569
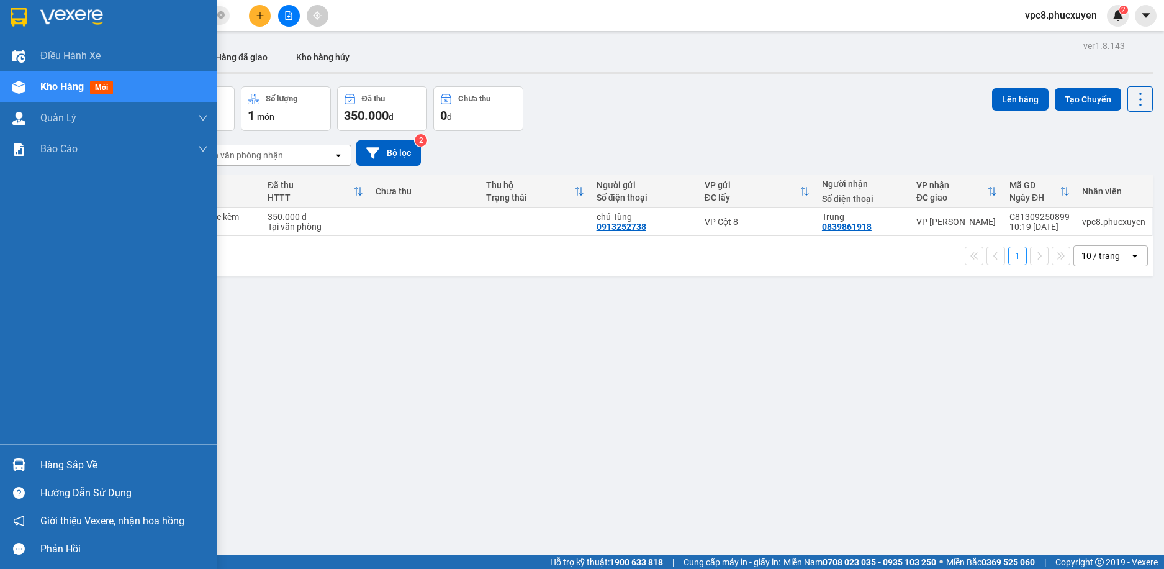
click at [42, 461] on div "Hàng sắp về" at bounding box center [124, 465] width 168 height 19
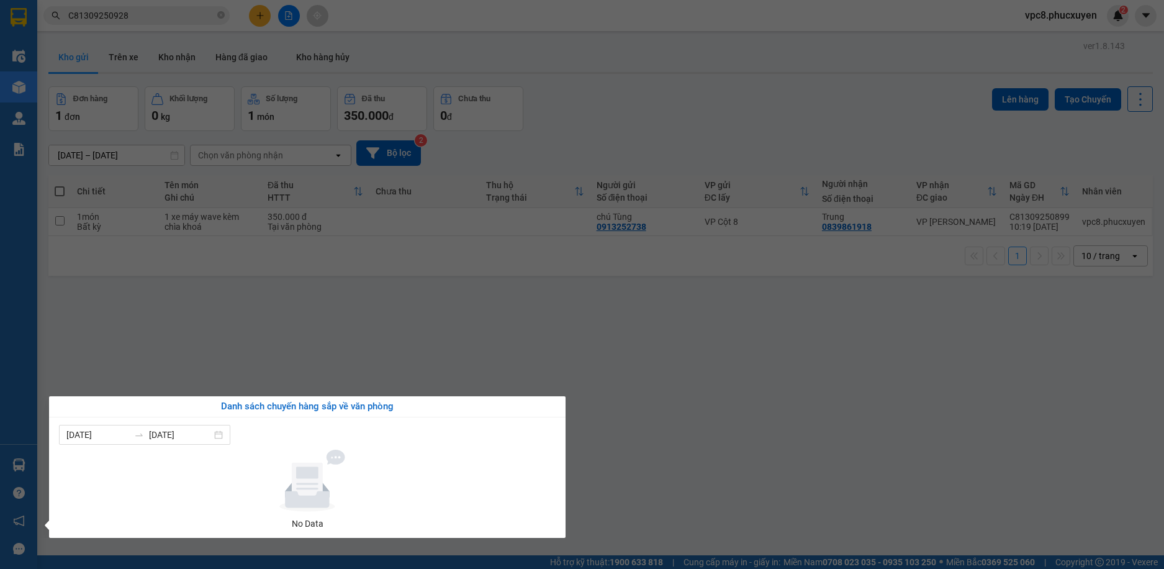
click at [653, 327] on section "Kết quả tìm kiếm ( 1 ) Bộ lọc Mã ĐH Trạng thái Món hàng Thu hộ Tổng cước Chưa c…" at bounding box center [582, 284] width 1164 height 569
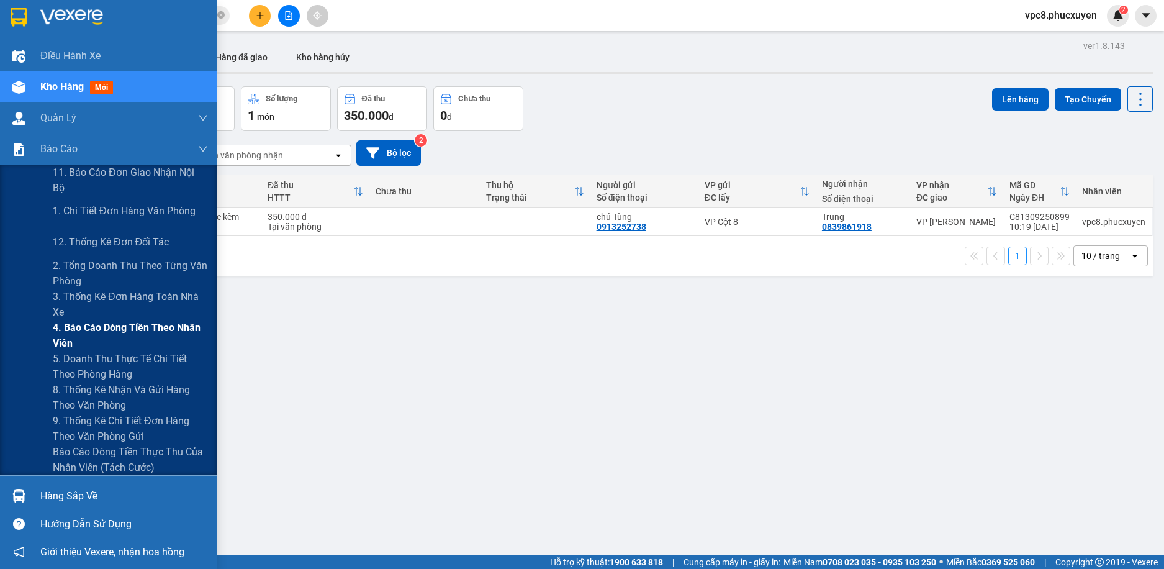
click at [147, 330] on span "4. Báo cáo dòng tiền theo nhân viên" at bounding box center [130, 335] width 155 height 31
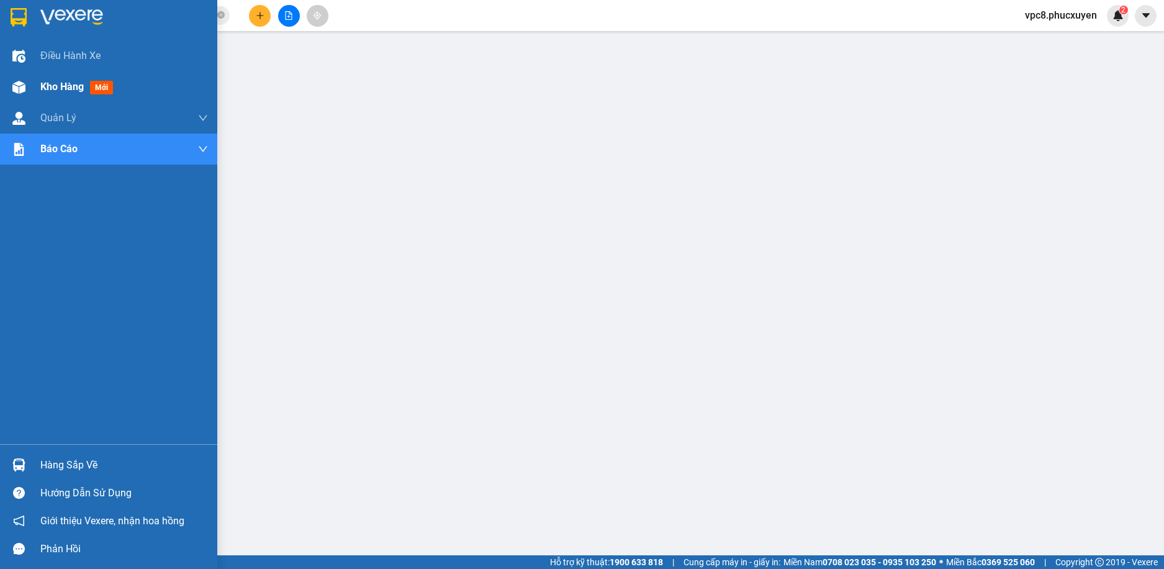
click at [22, 86] on img at bounding box center [18, 87] width 13 height 13
click at [24, 86] on img at bounding box center [18, 87] width 13 height 13
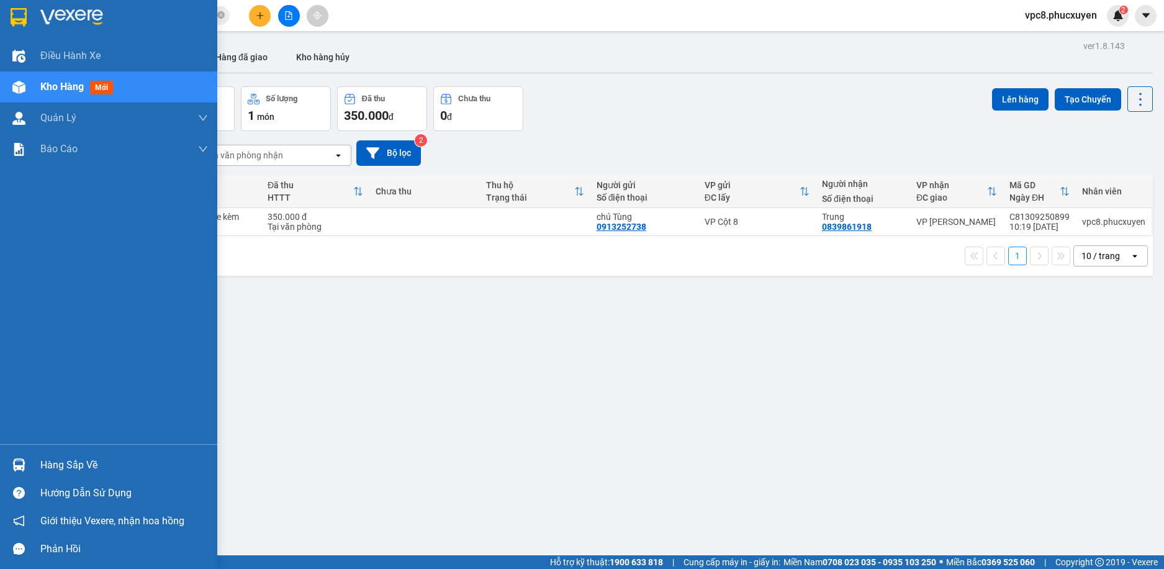
click at [40, 457] on div "Hàng sắp về" at bounding box center [108, 465] width 217 height 28
click at [30, 96] on div "Điều hành xe Kho hàng mới Quản [PERSON_NAME] lý thu hộ Quản lý chuyến Quản lý k…" at bounding box center [108, 284] width 217 height 569
click at [13, 89] on img at bounding box center [18, 87] width 13 height 13
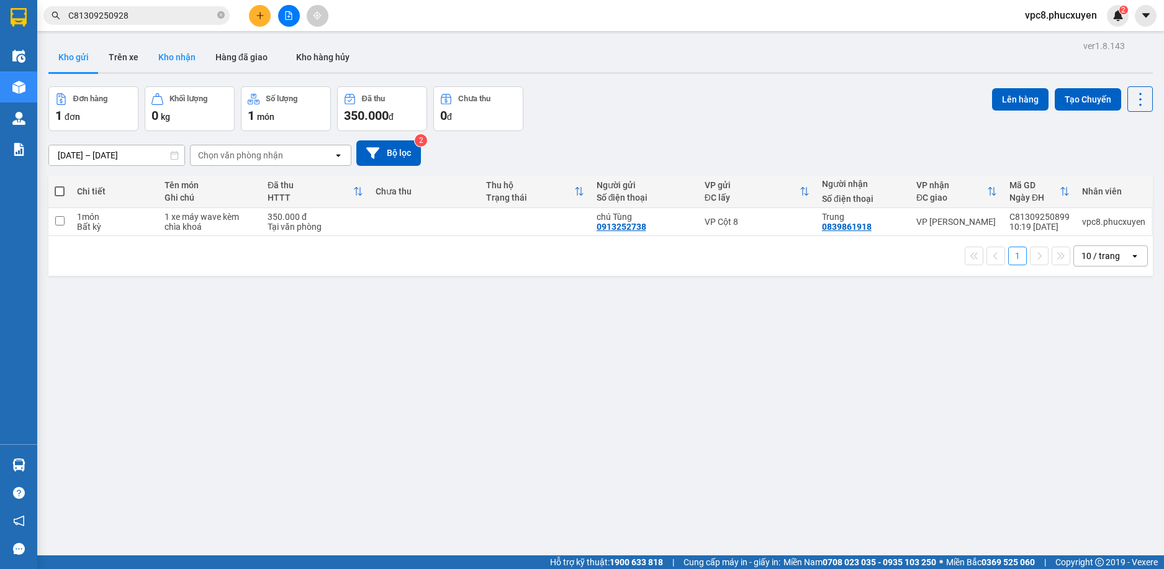
click at [181, 58] on button "Kho nhận" at bounding box center [176, 57] width 57 height 30
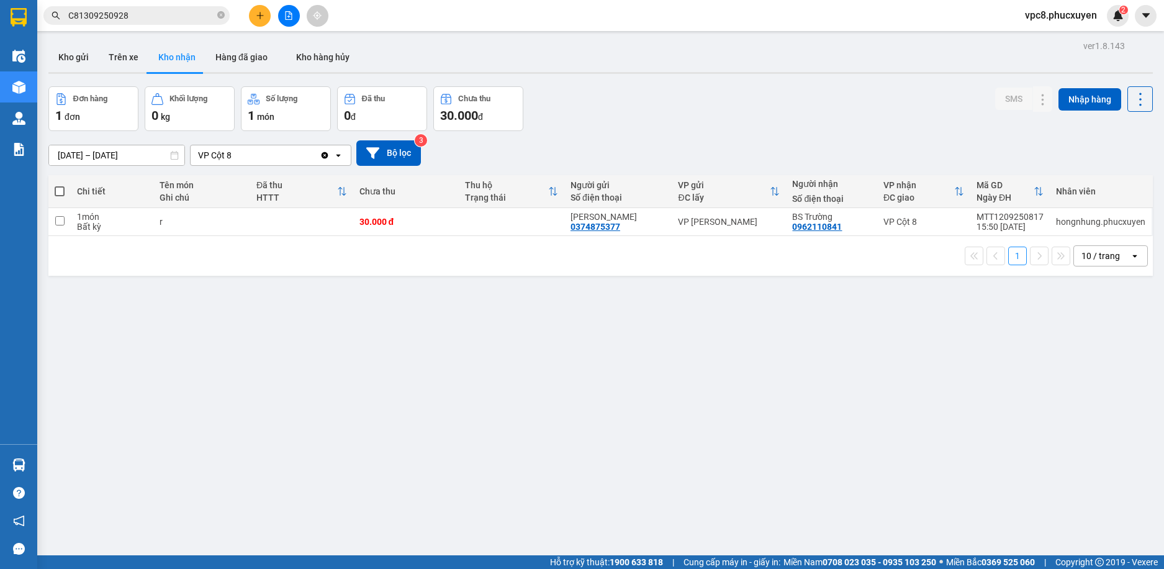
click at [169, 71] on button "Kho nhận" at bounding box center [176, 57] width 57 height 30
click at [71, 55] on button "Kho gửi" at bounding box center [73, 57] width 50 height 30
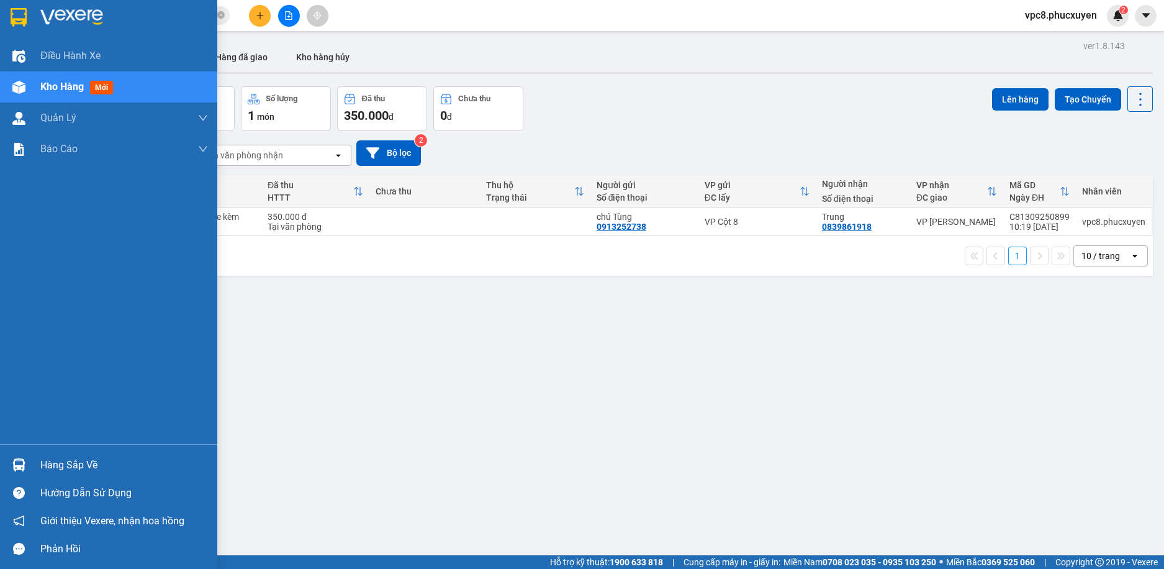
click at [29, 461] on div at bounding box center [19, 465] width 22 height 22
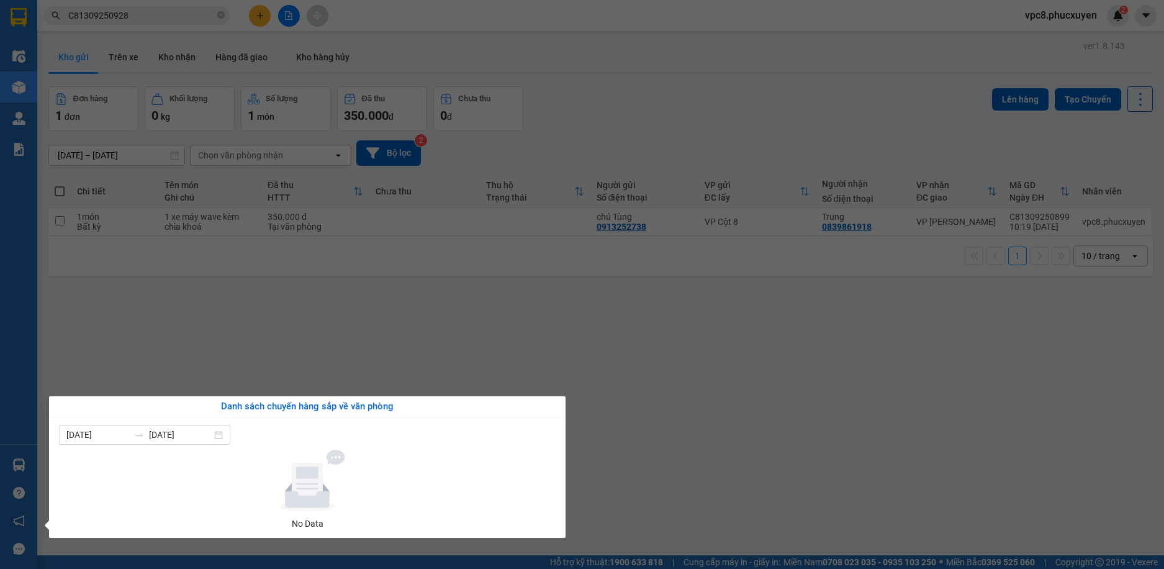
click at [485, 172] on section "Kết quả tìm kiếm ( 1 ) Bộ lọc Mã ĐH Trạng thái Món hàng Thu hộ Tổng cước Chưa c…" at bounding box center [582, 284] width 1164 height 569
